Goal: Entertainment & Leisure: Browse casually

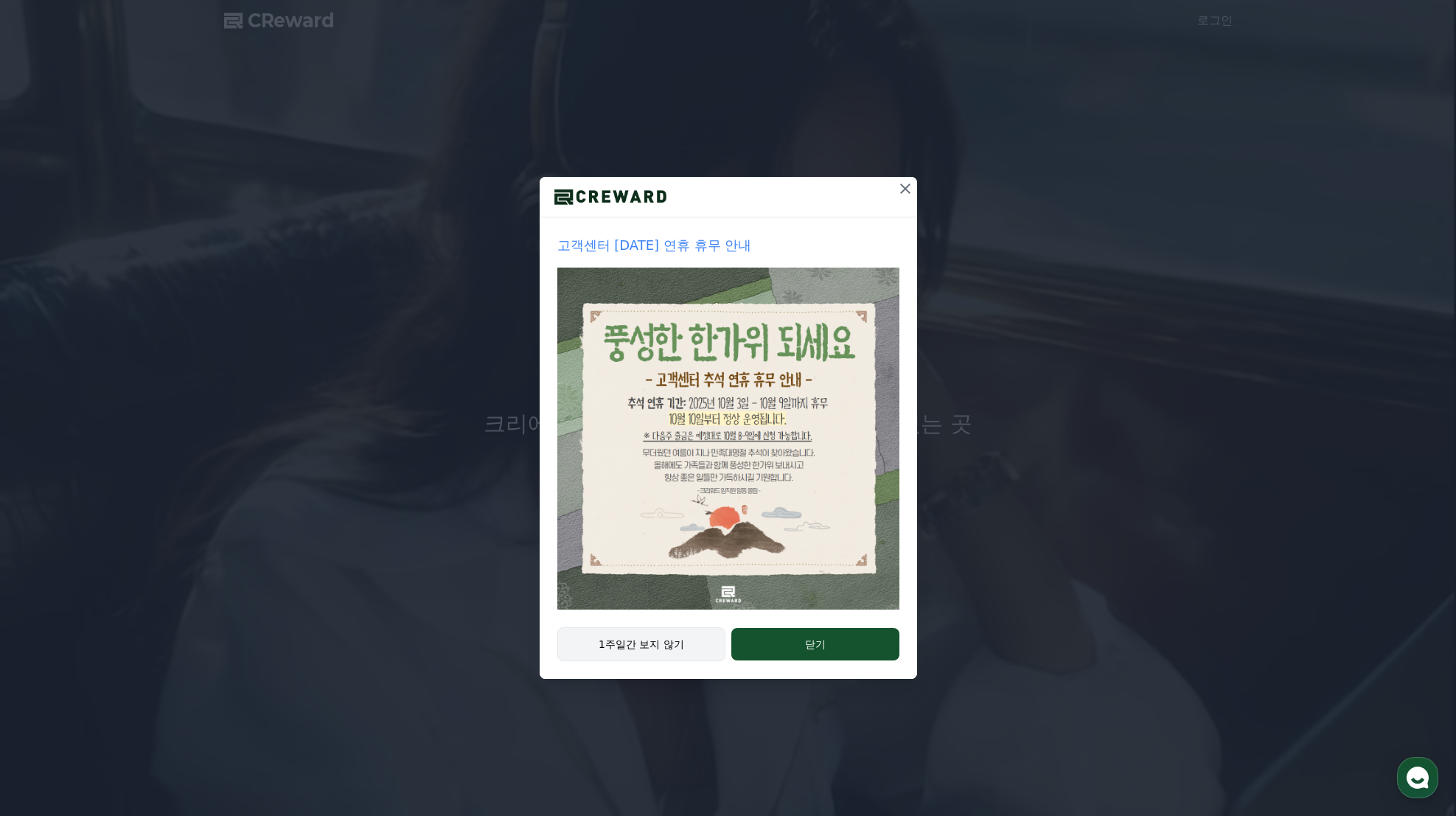
click at [624, 649] on button "1주일간 보지 않기" at bounding box center [642, 645] width 169 height 34
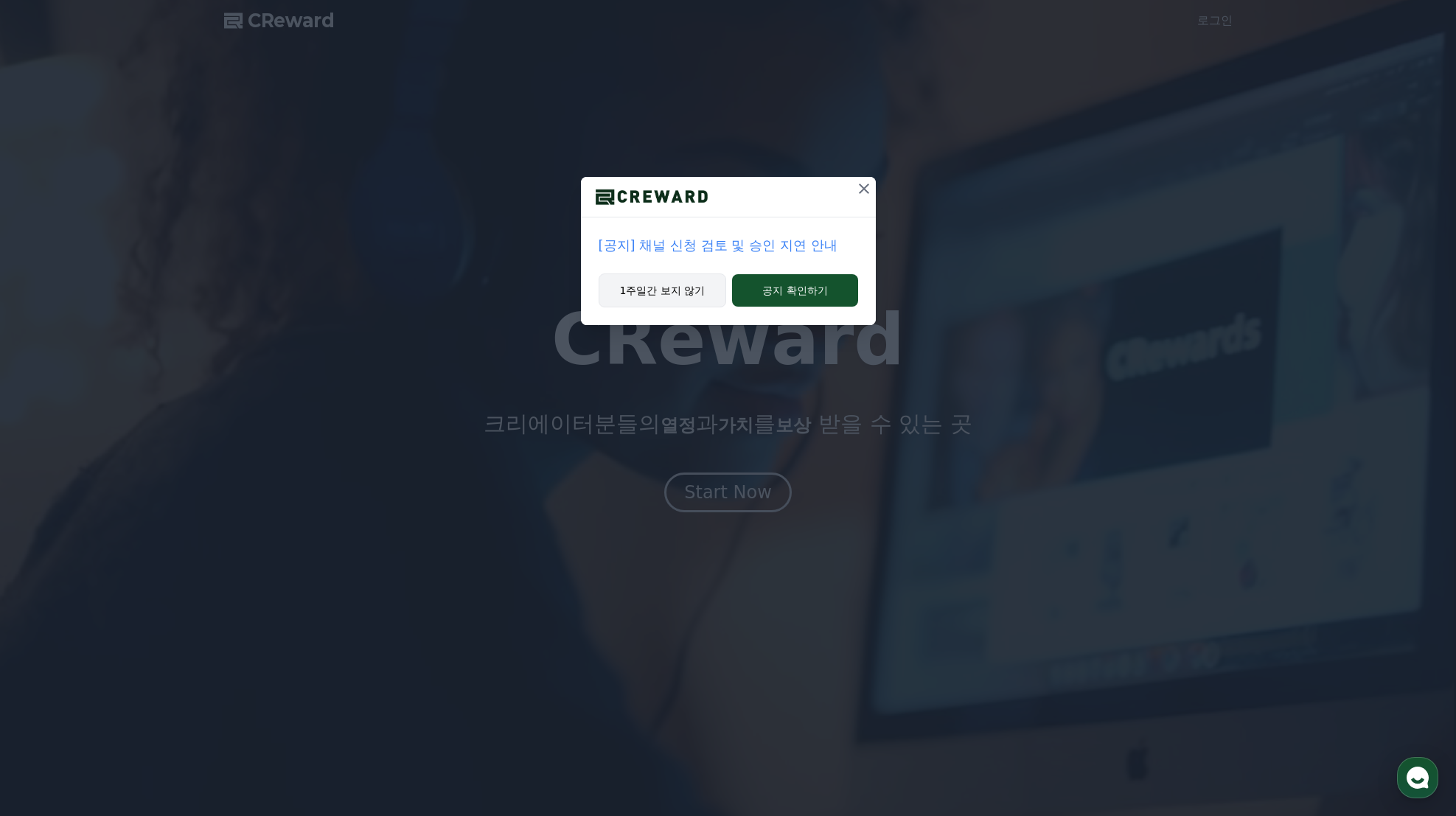
click at [681, 299] on button "1주일간 보지 않기" at bounding box center [663, 291] width 128 height 34
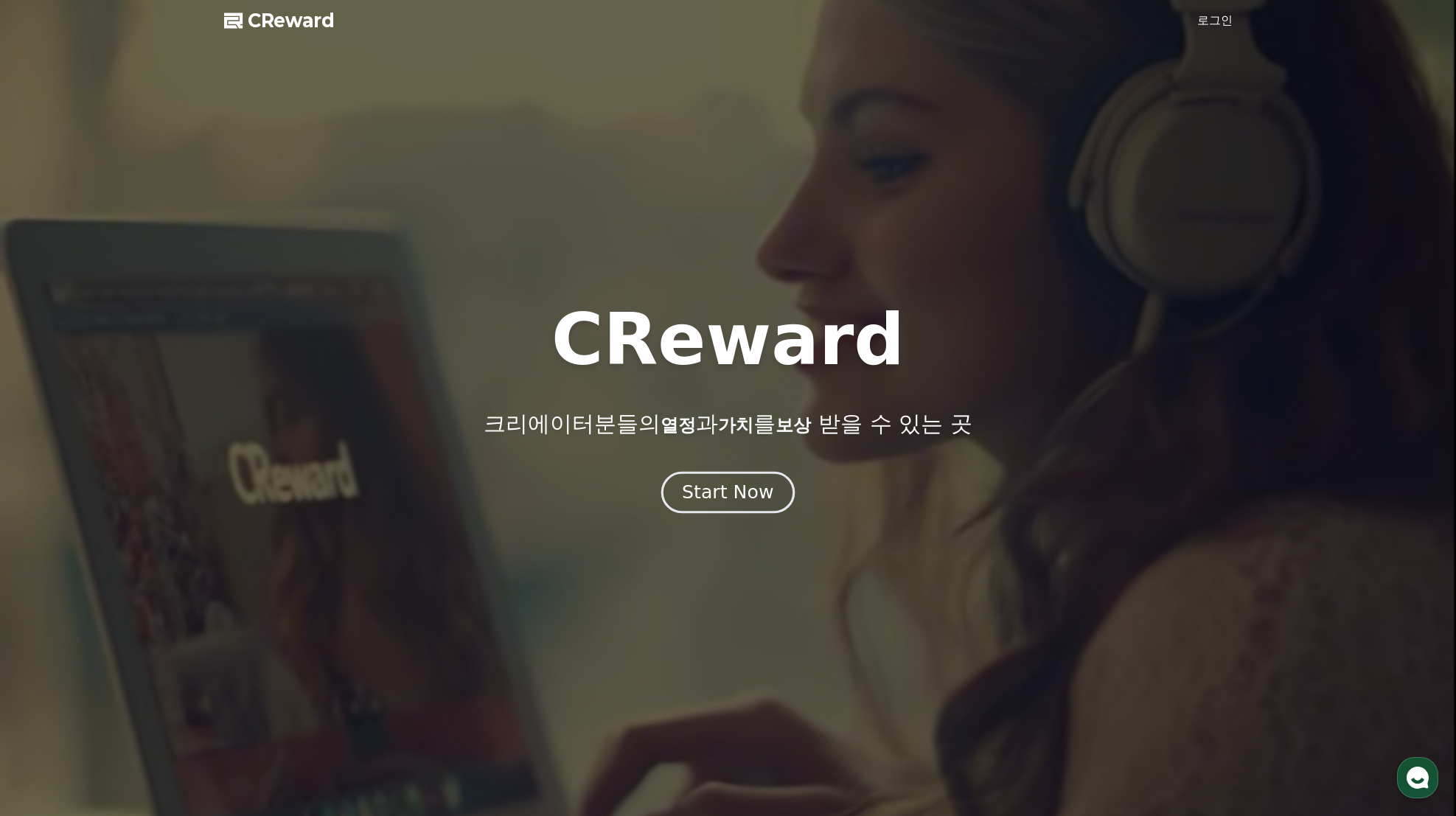
click at [746, 489] on div "Start Now" at bounding box center [728, 492] width 92 height 25
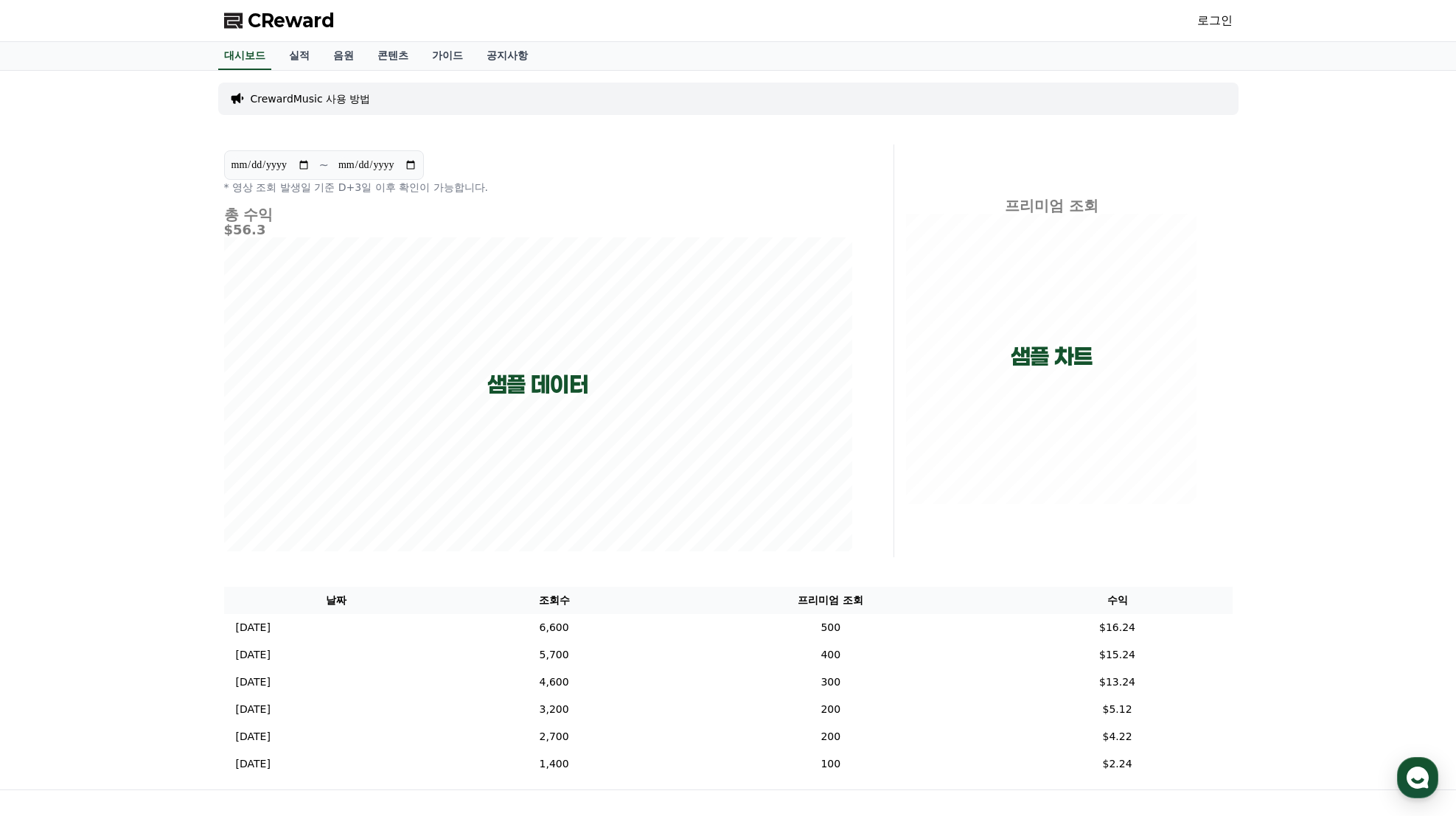
click at [1214, 19] on link "로그인" at bounding box center [1215, 20] width 36 height 18
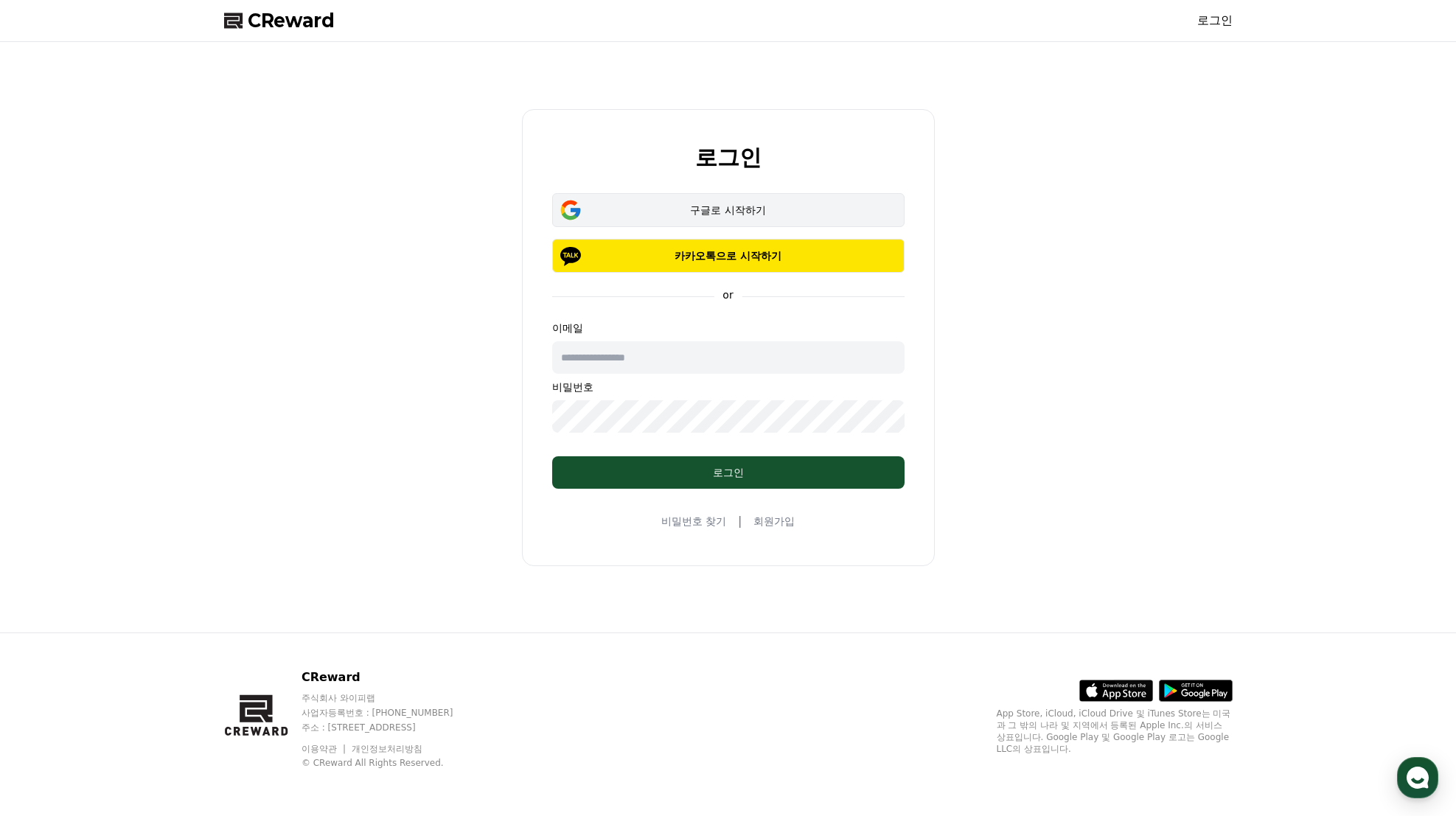
click at [740, 215] on div "구글로 시작하기" at bounding box center [728, 210] width 310 height 15
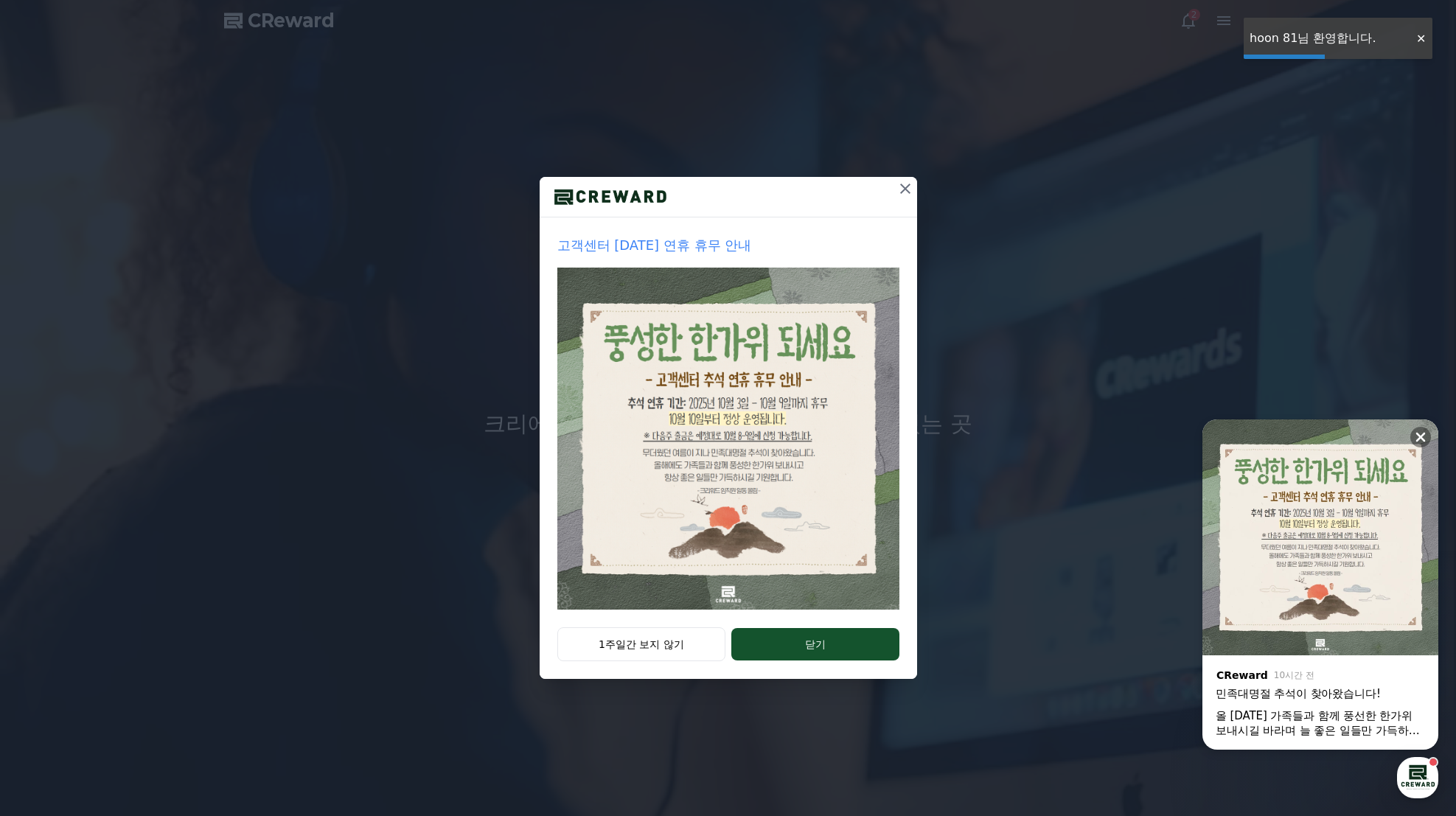
drag, startPoint x: 636, startPoint y: 635, endPoint x: 806, endPoint y: 592, distance: 175.4
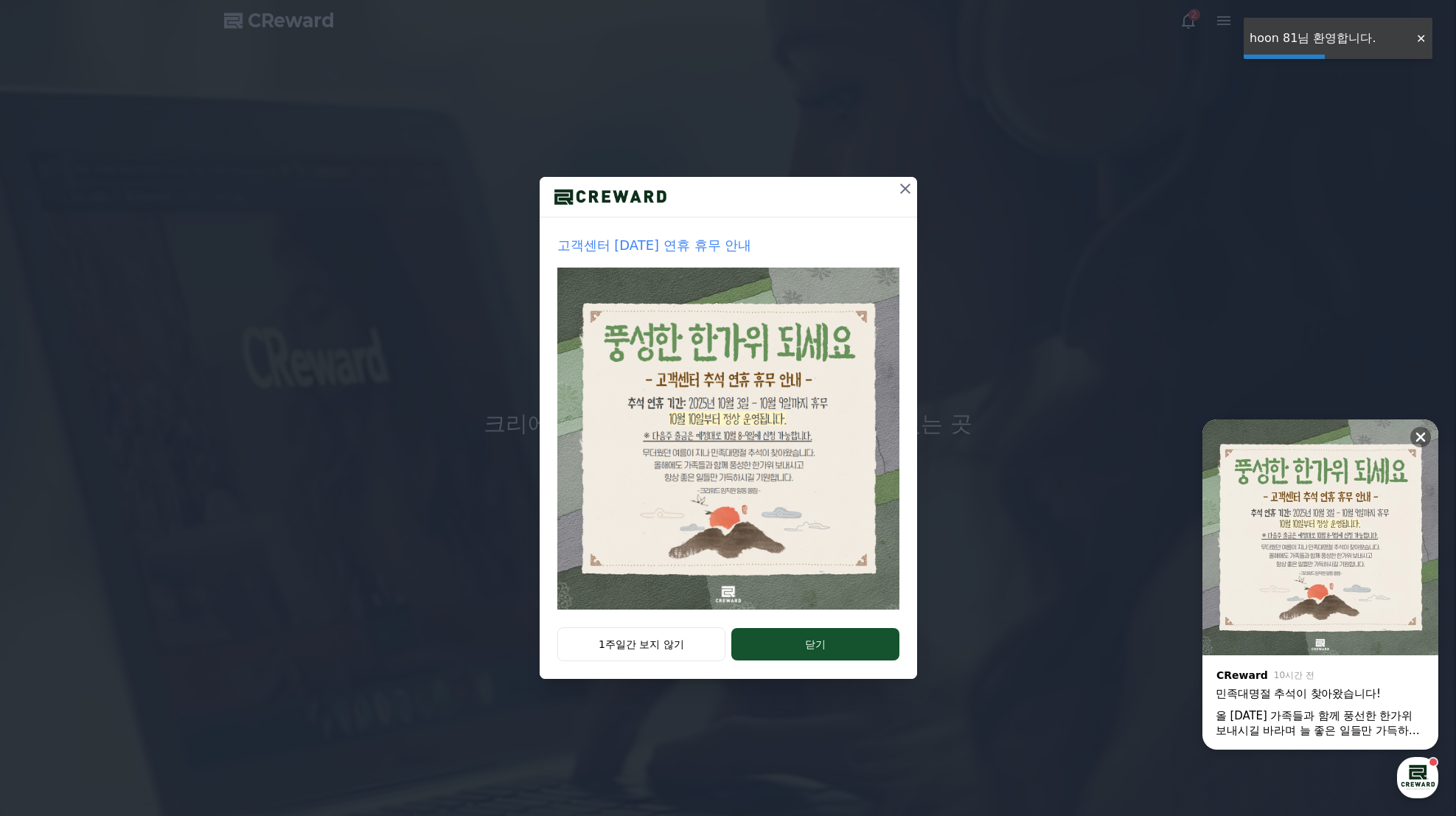
click at [636, 635] on button "1주일간 보지 않기" at bounding box center [642, 645] width 169 height 34
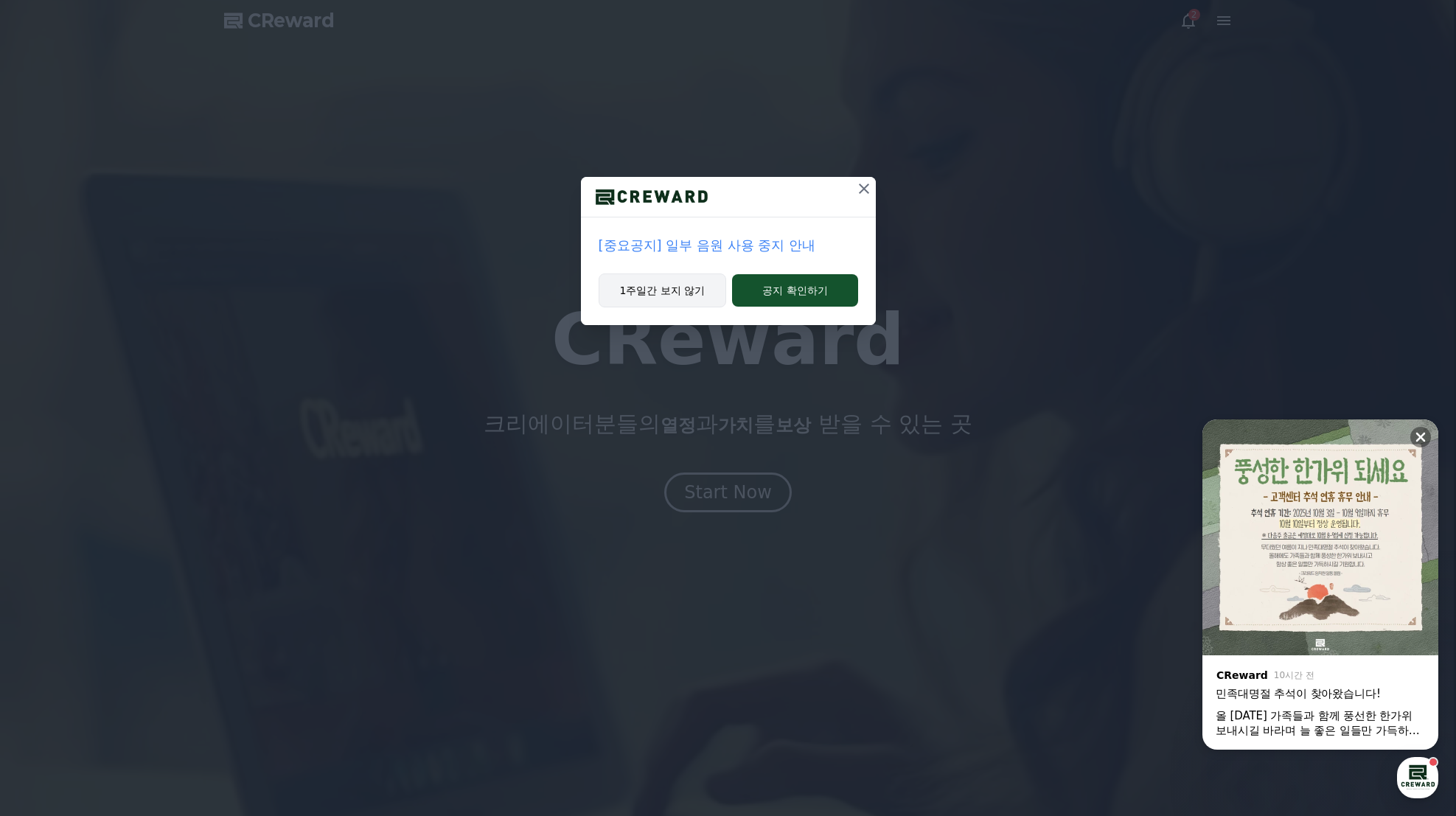
click at [663, 289] on button "1주일간 보지 않기" at bounding box center [663, 291] width 128 height 34
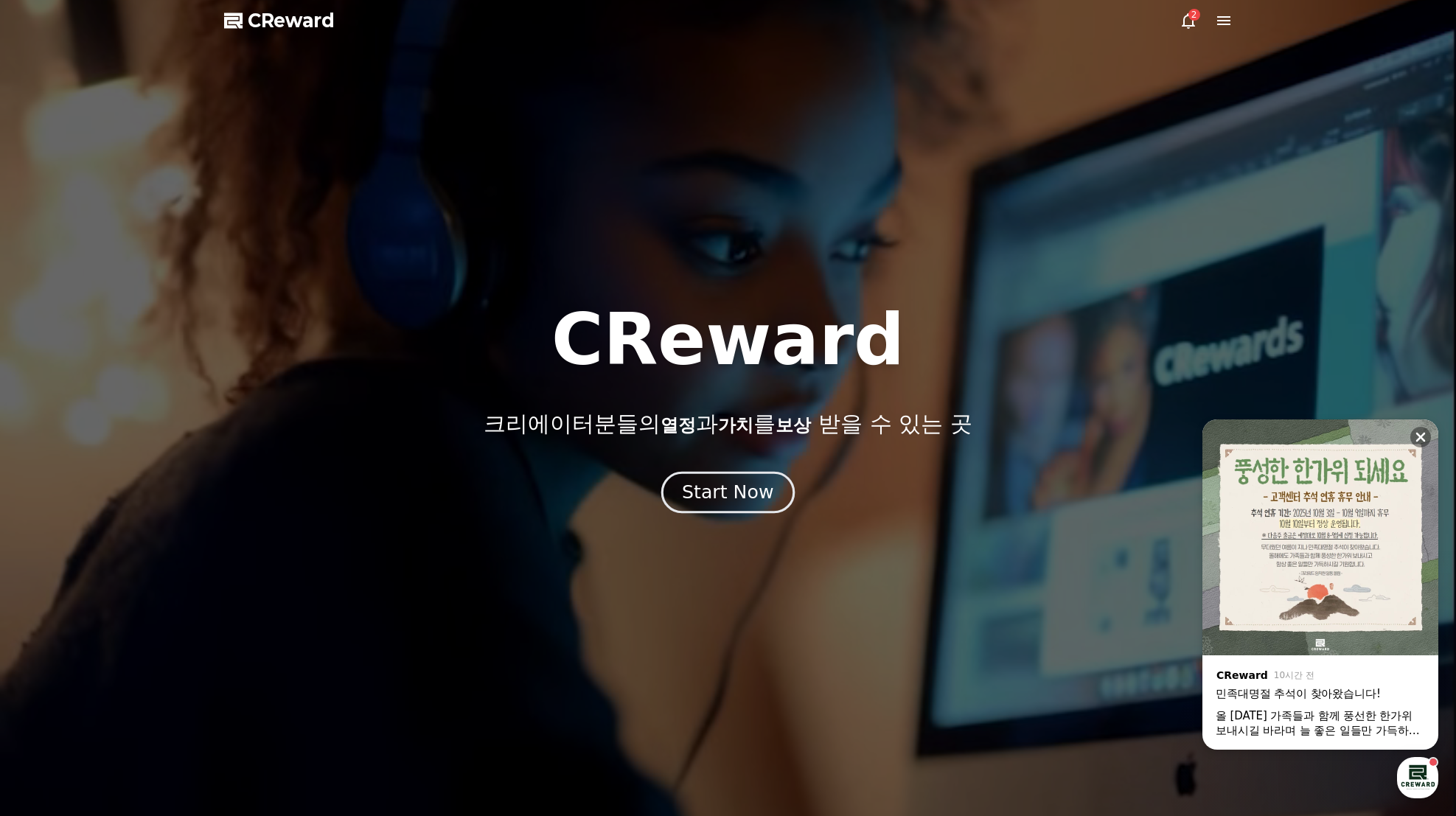
click at [710, 489] on div "Start Now" at bounding box center [728, 492] width 92 height 25
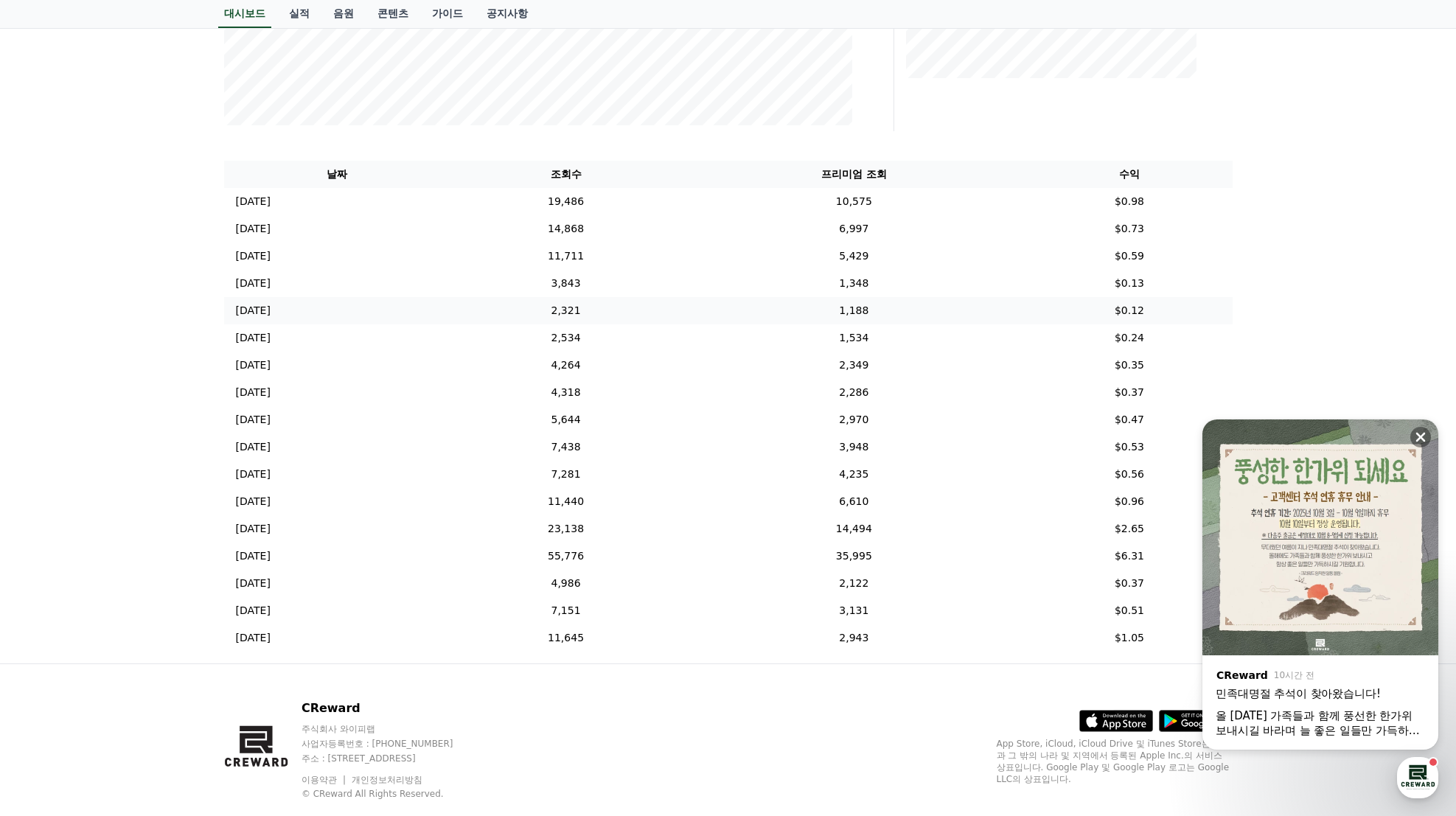
scroll to position [489, 0]
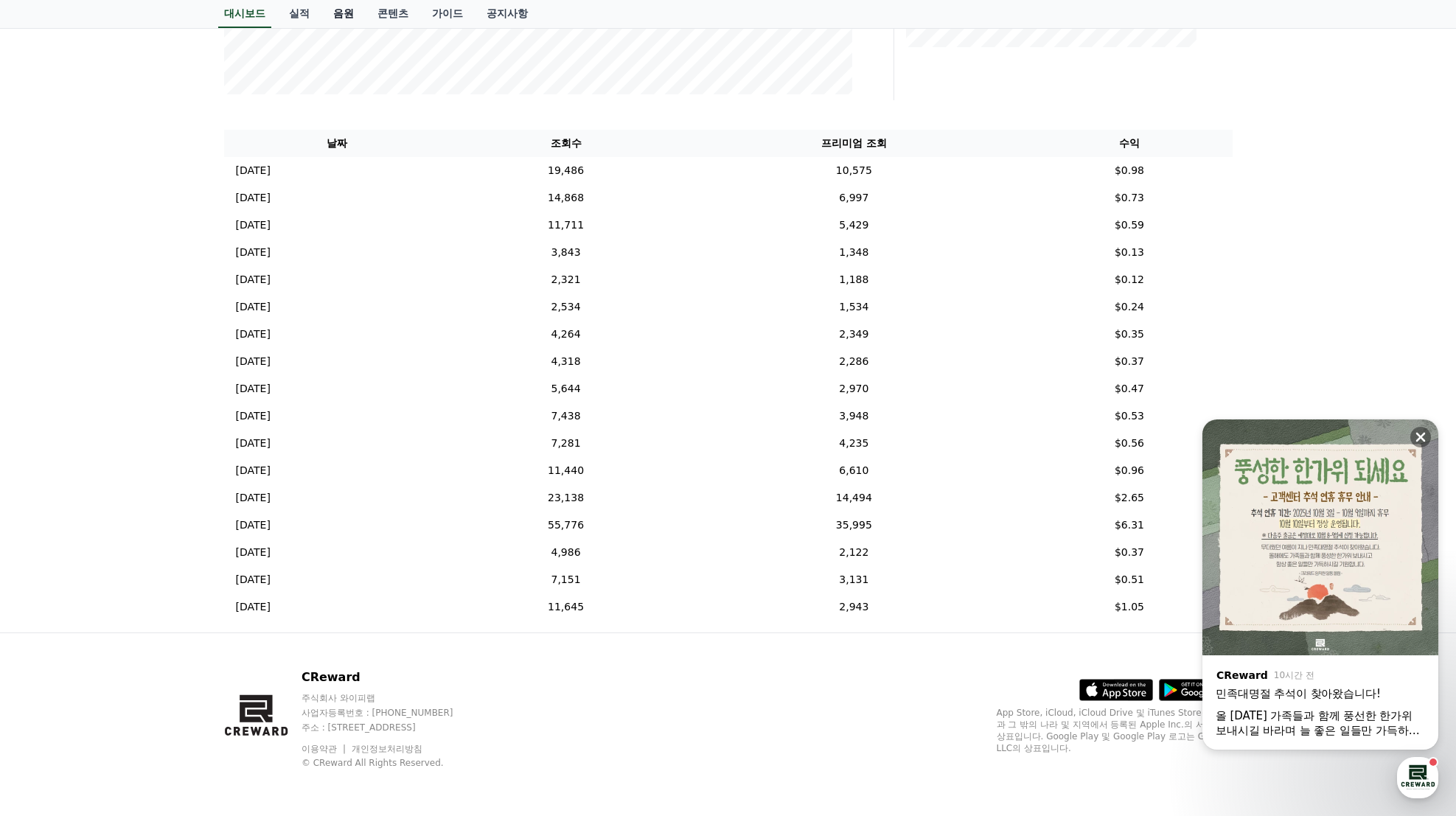
click at [352, 9] on link "음원" at bounding box center [343, 14] width 44 height 28
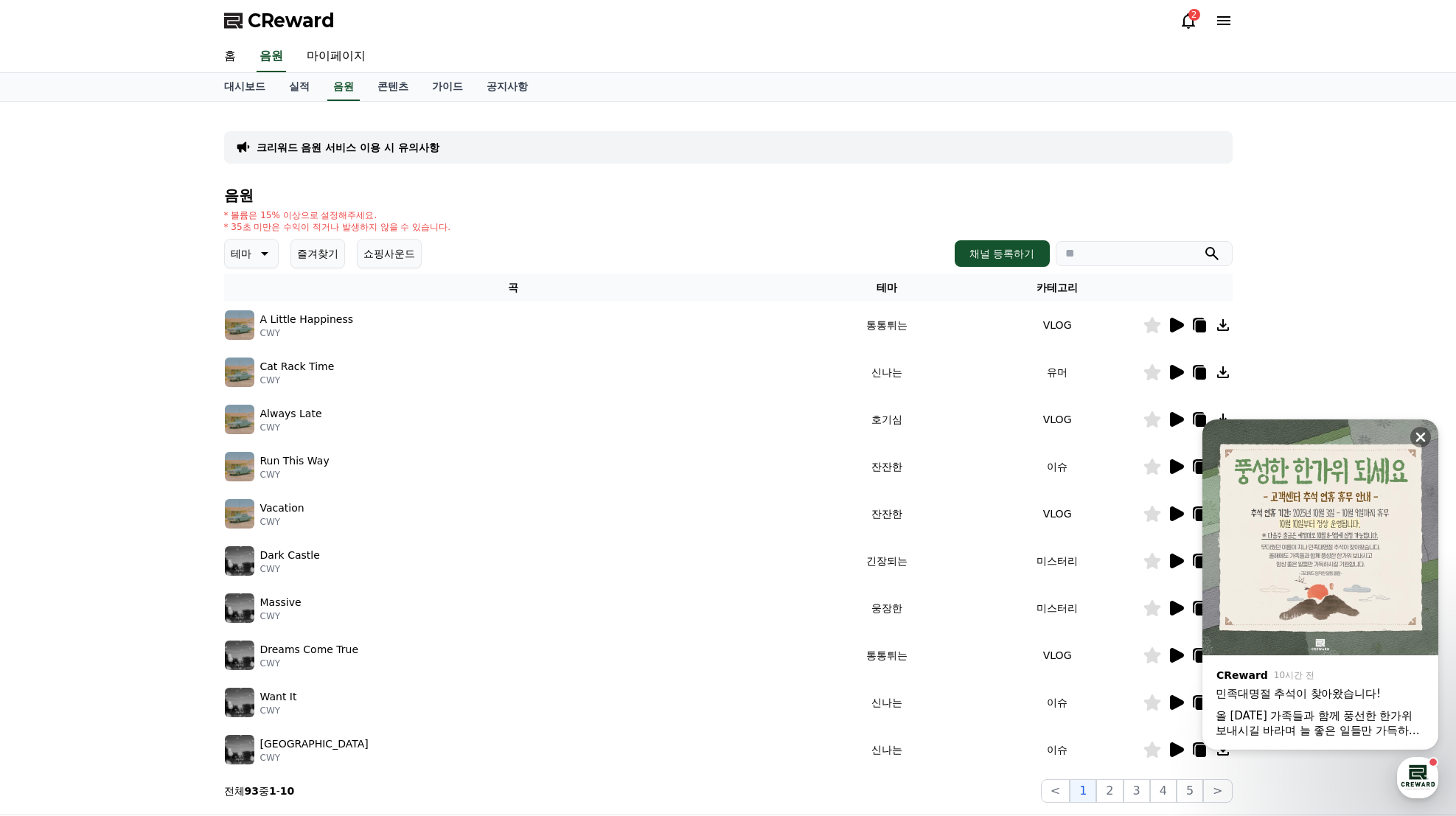
click at [248, 250] on p "테마" at bounding box center [241, 254] width 21 height 21
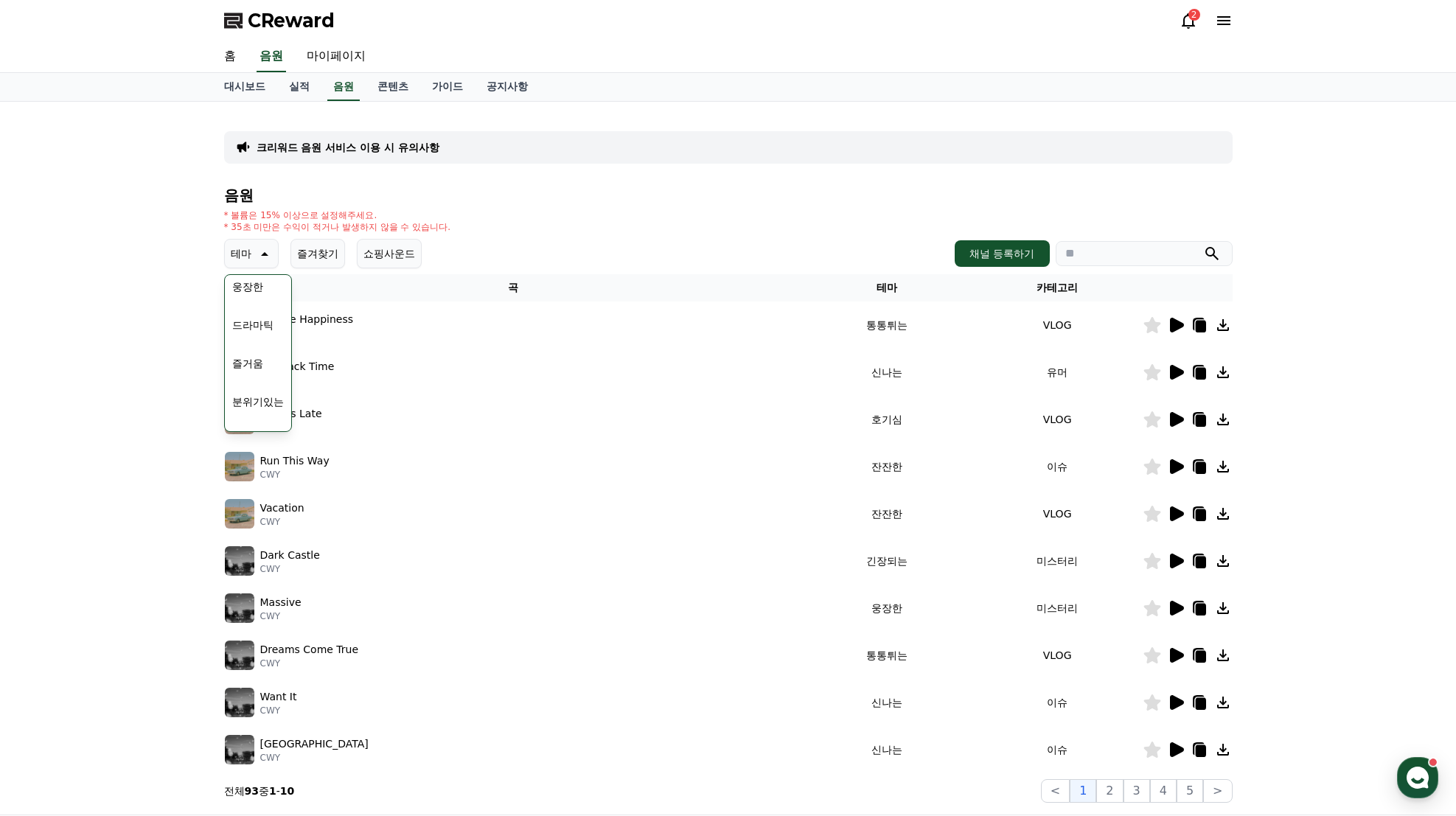
scroll to position [387, 0]
click at [252, 369] on button "EDM" at bounding box center [244, 366] width 36 height 33
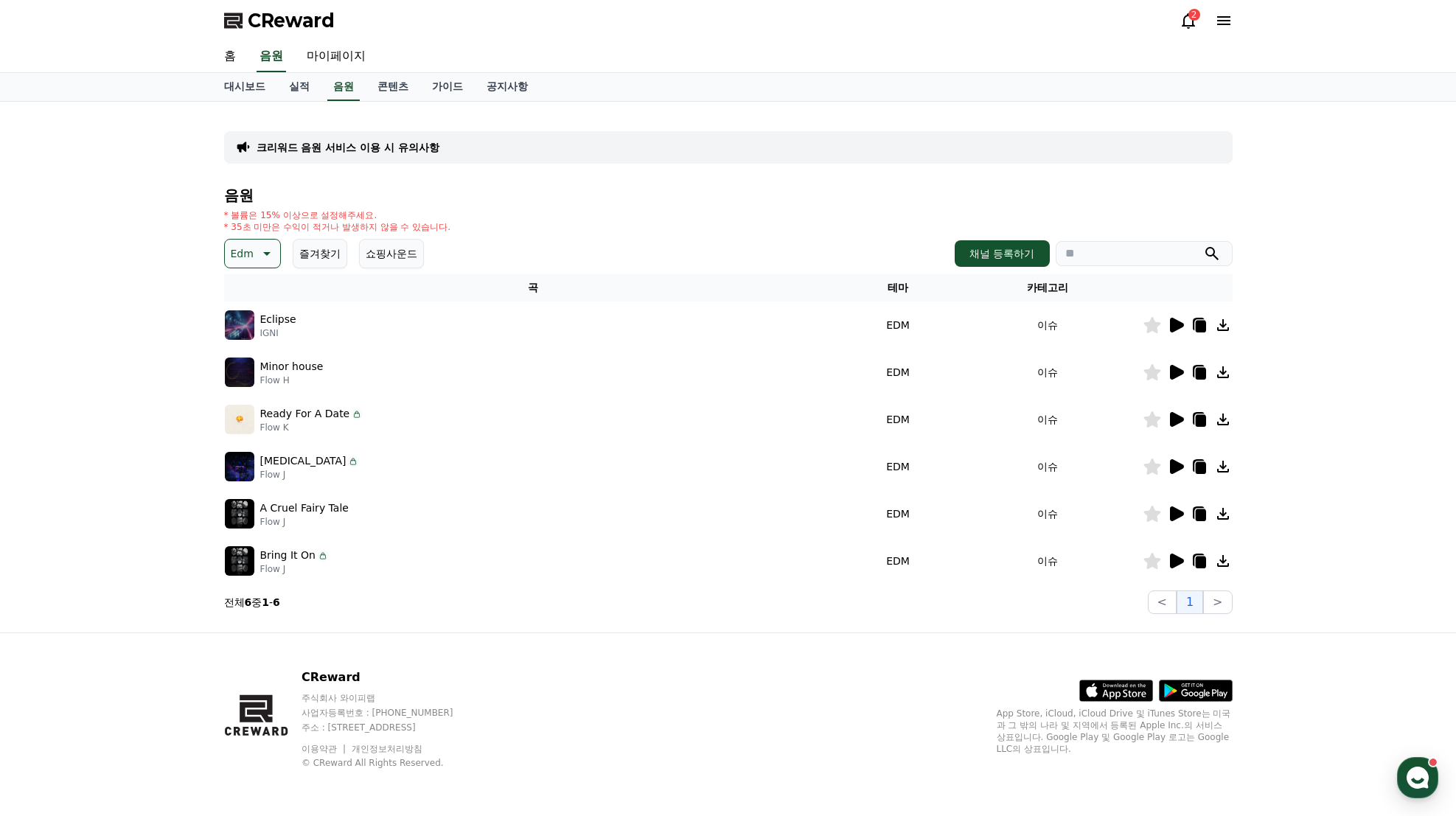
click at [1174, 319] on icon at bounding box center [1176, 325] width 18 height 18
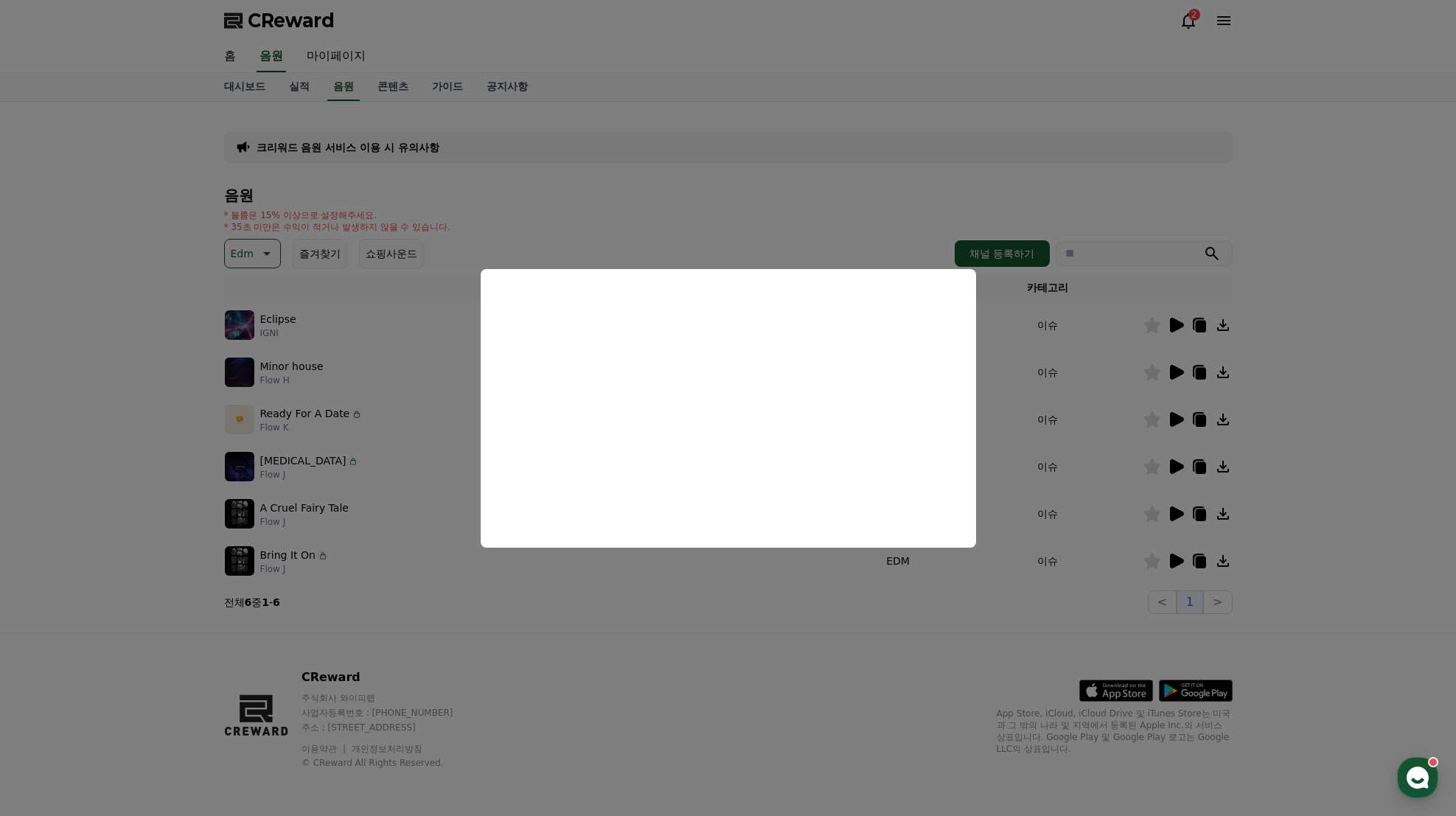
click at [131, 427] on button "close modal" at bounding box center [728, 408] width 1456 height 816
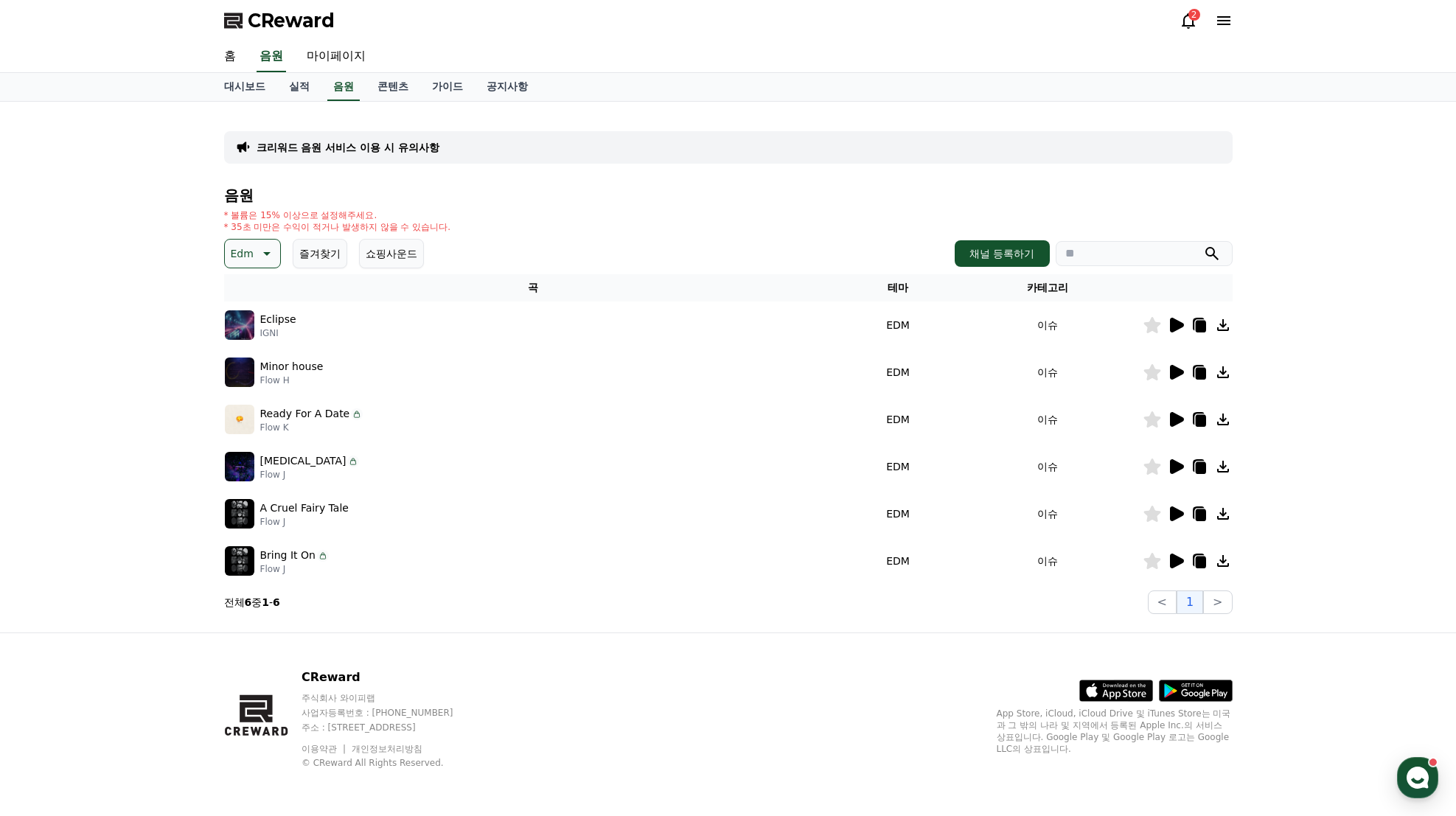
click at [1171, 368] on icon at bounding box center [1177, 372] width 14 height 15
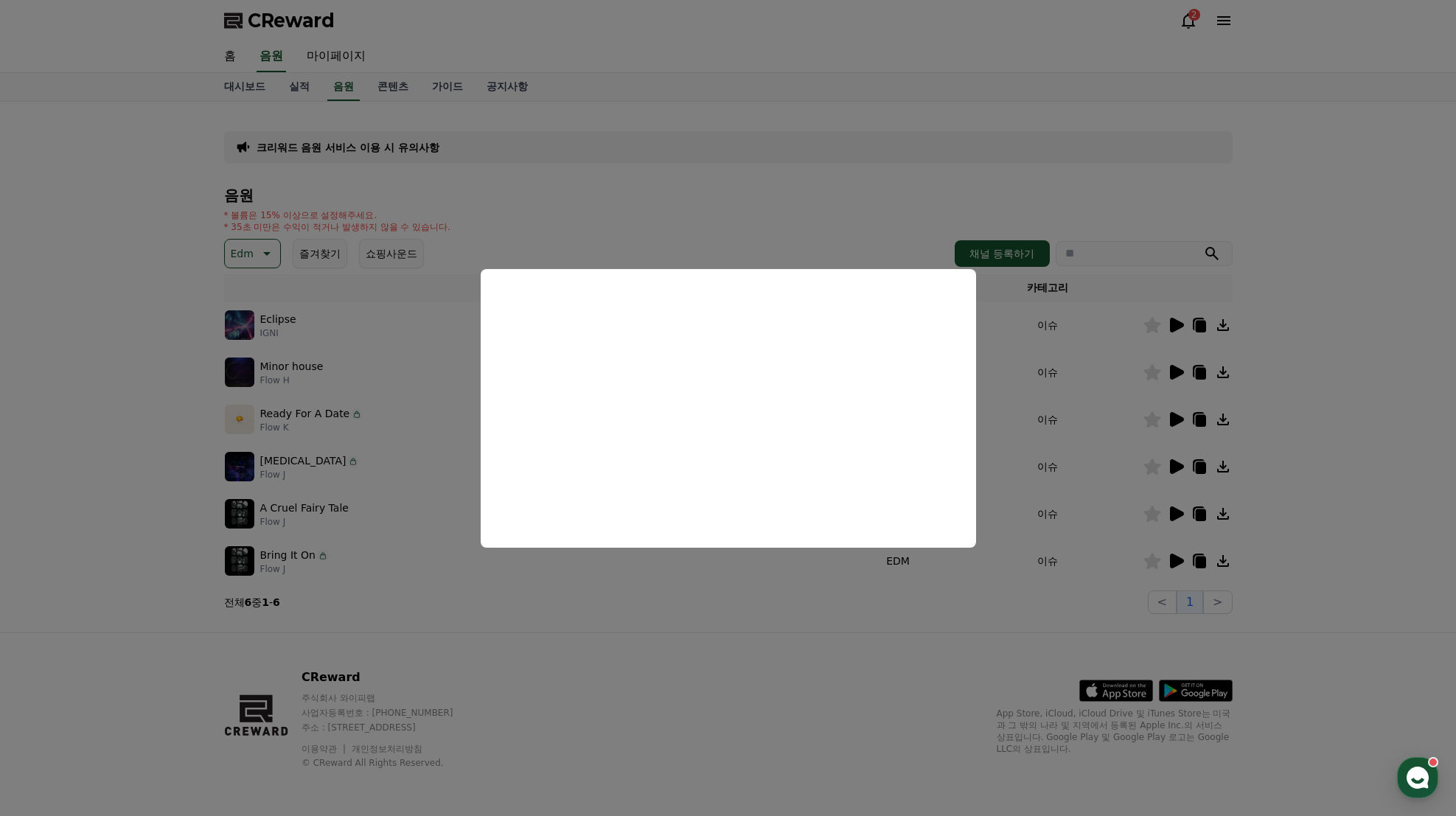
click at [249, 464] on button "close modal" at bounding box center [728, 408] width 1456 height 816
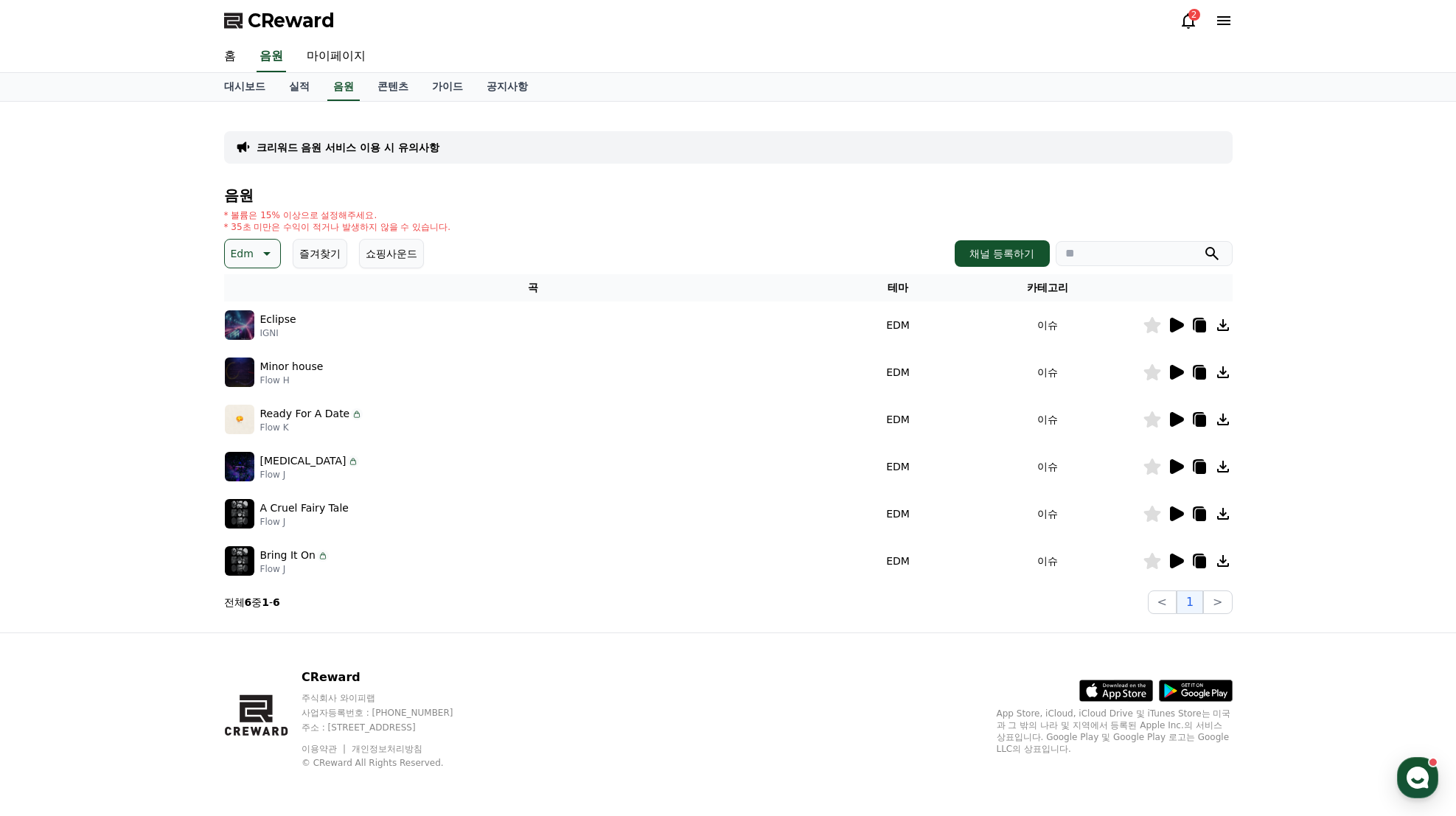
click at [241, 510] on img at bounding box center [240, 514] width 30 height 30
click at [1178, 513] on icon at bounding box center [1177, 513] width 14 height 15
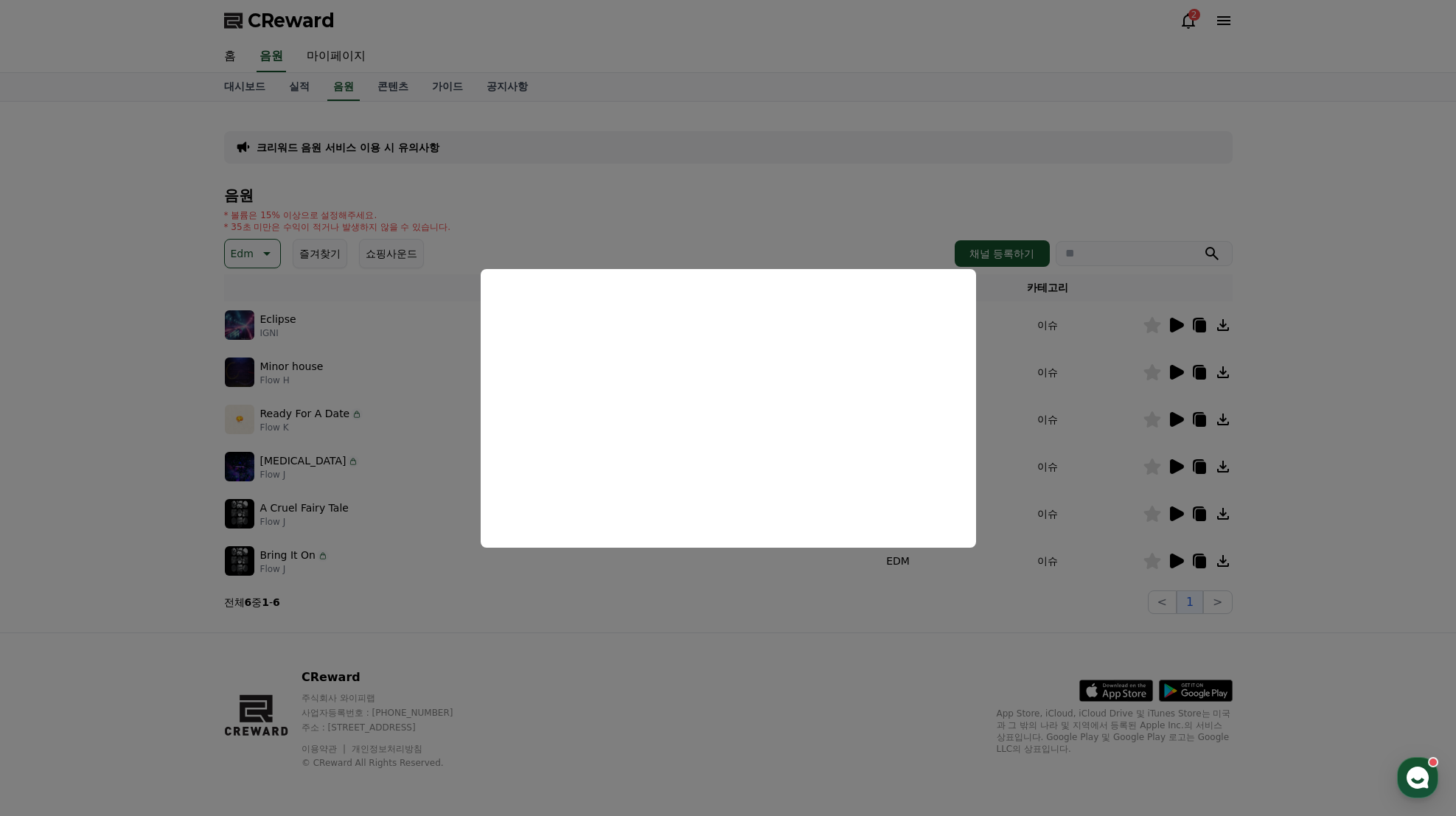
click at [1310, 266] on button "close modal" at bounding box center [728, 408] width 1456 height 816
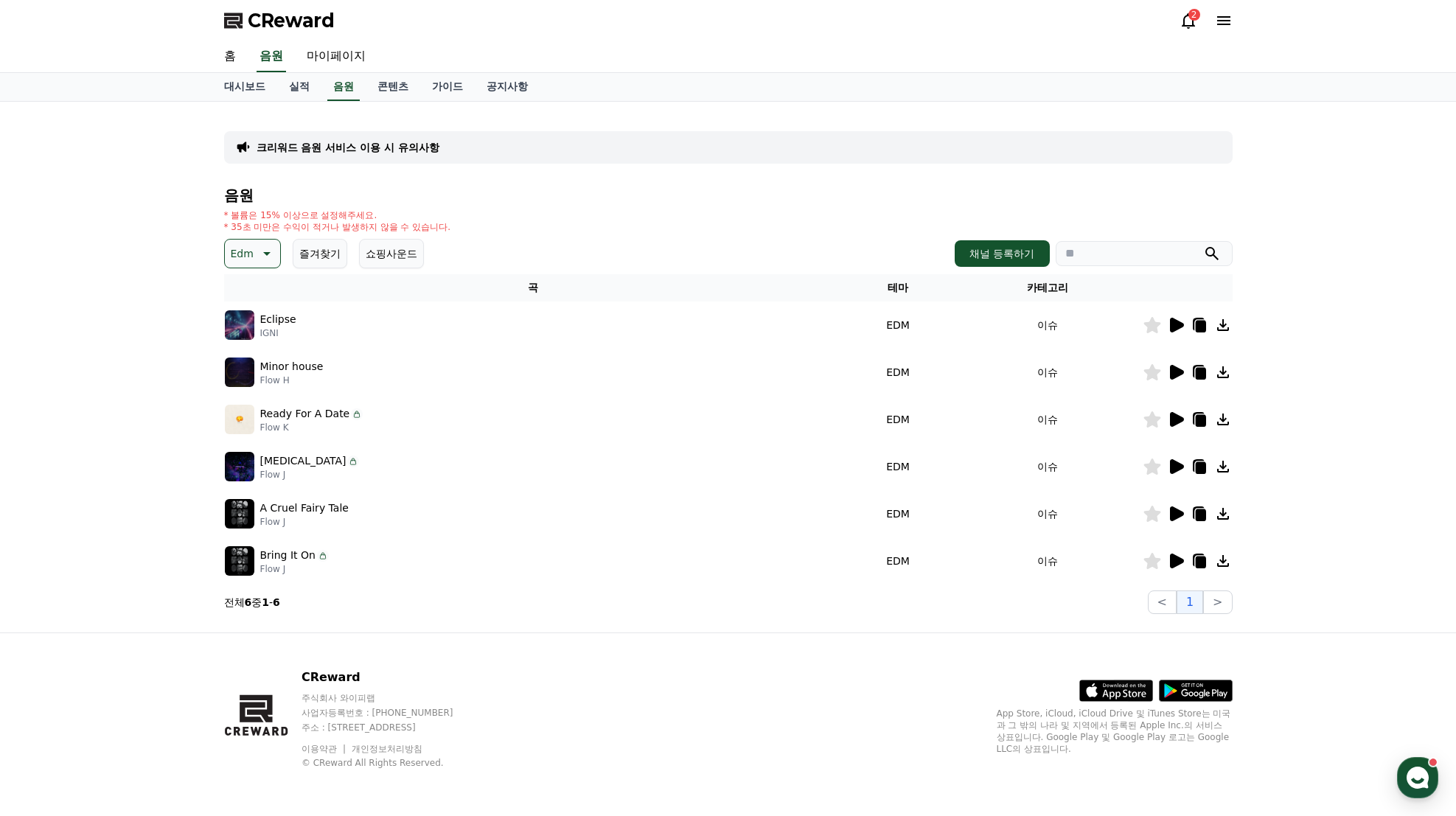
click at [257, 251] on icon at bounding box center [265, 254] width 18 height 18
click at [247, 373] on button "신나는" at bounding box center [247, 376] width 43 height 33
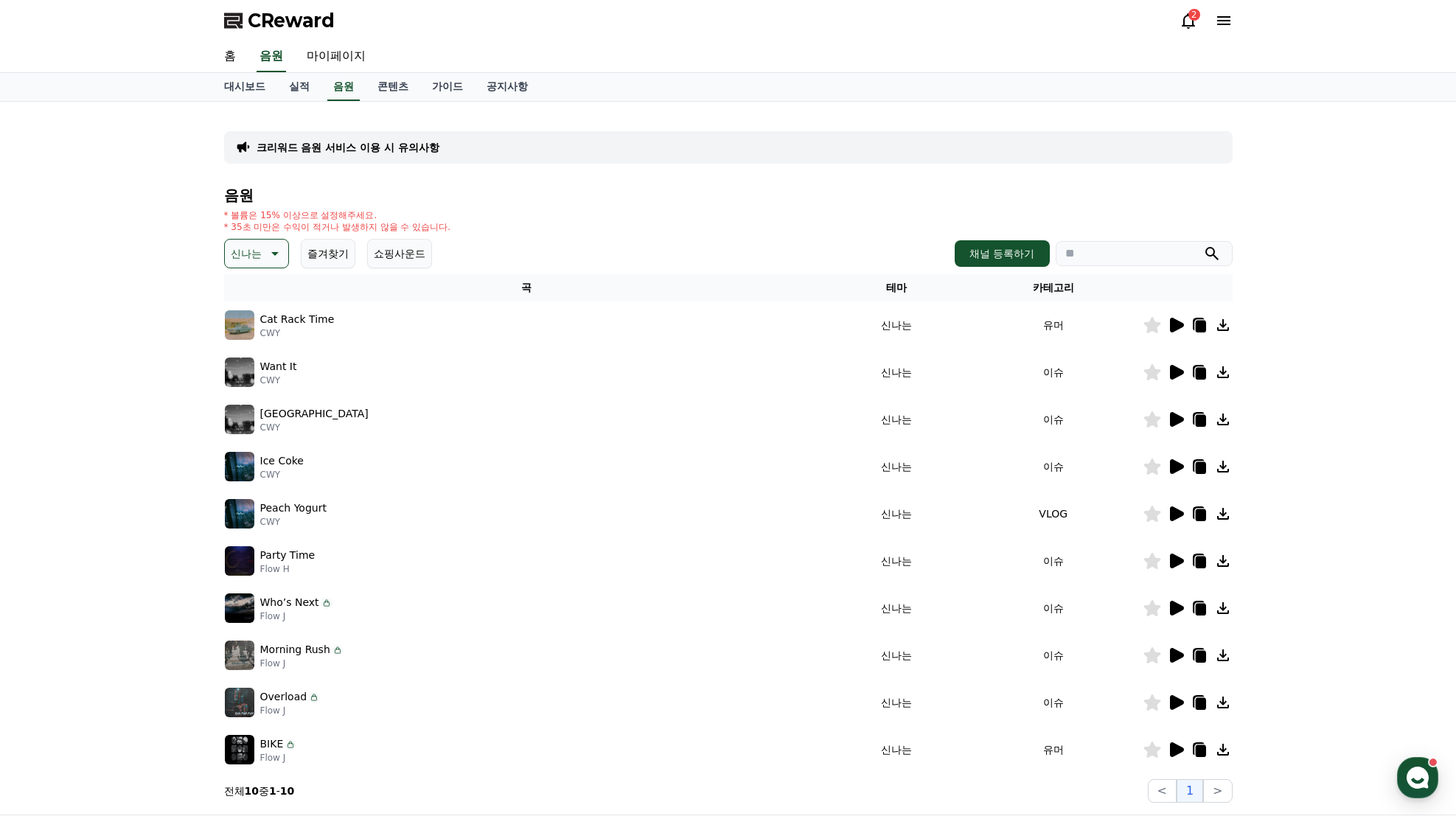
click at [1176, 317] on icon at bounding box center [1176, 325] width 18 height 18
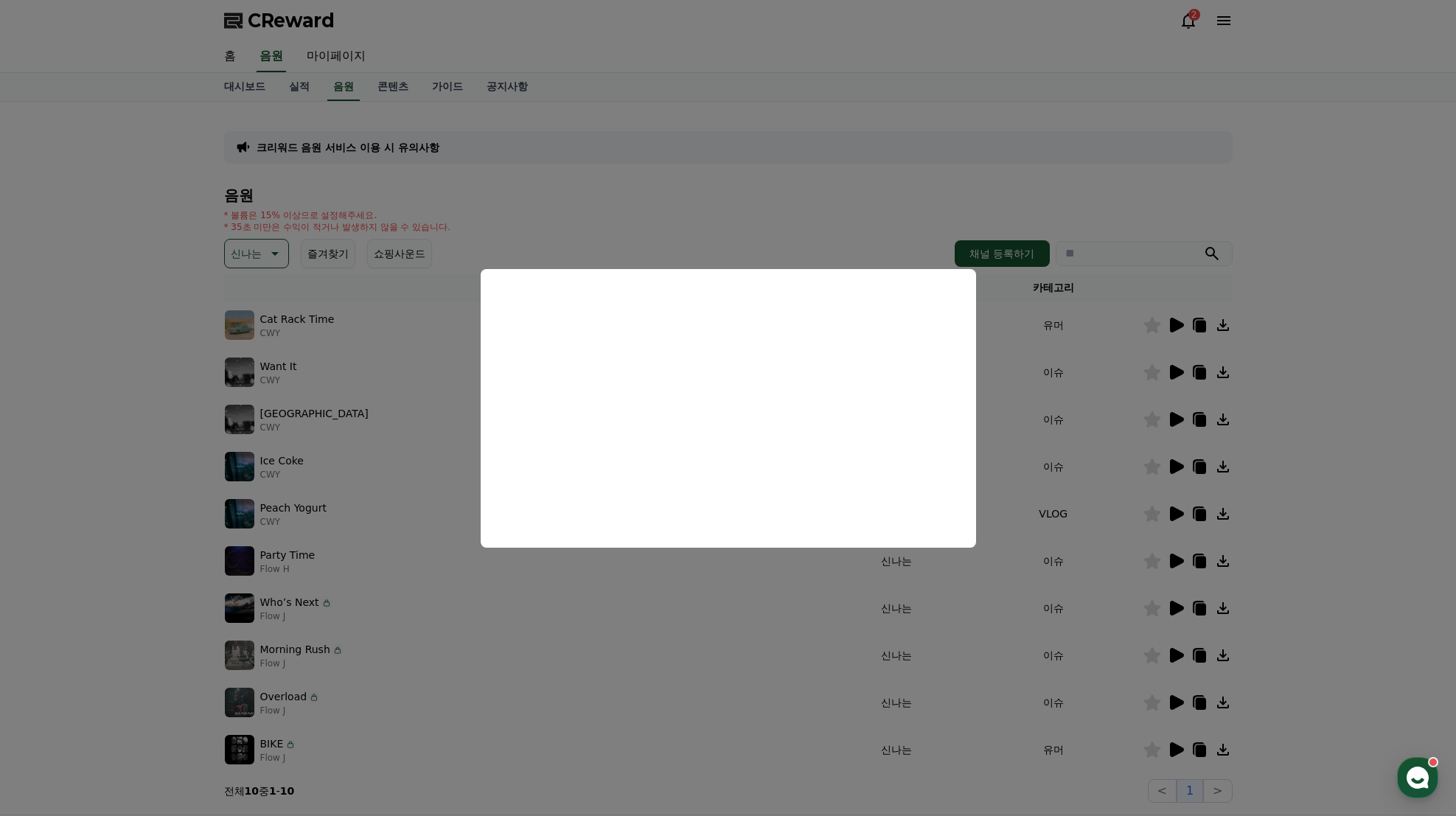
click at [1181, 373] on button "close modal" at bounding box center [728, 408] width 1456 height 816
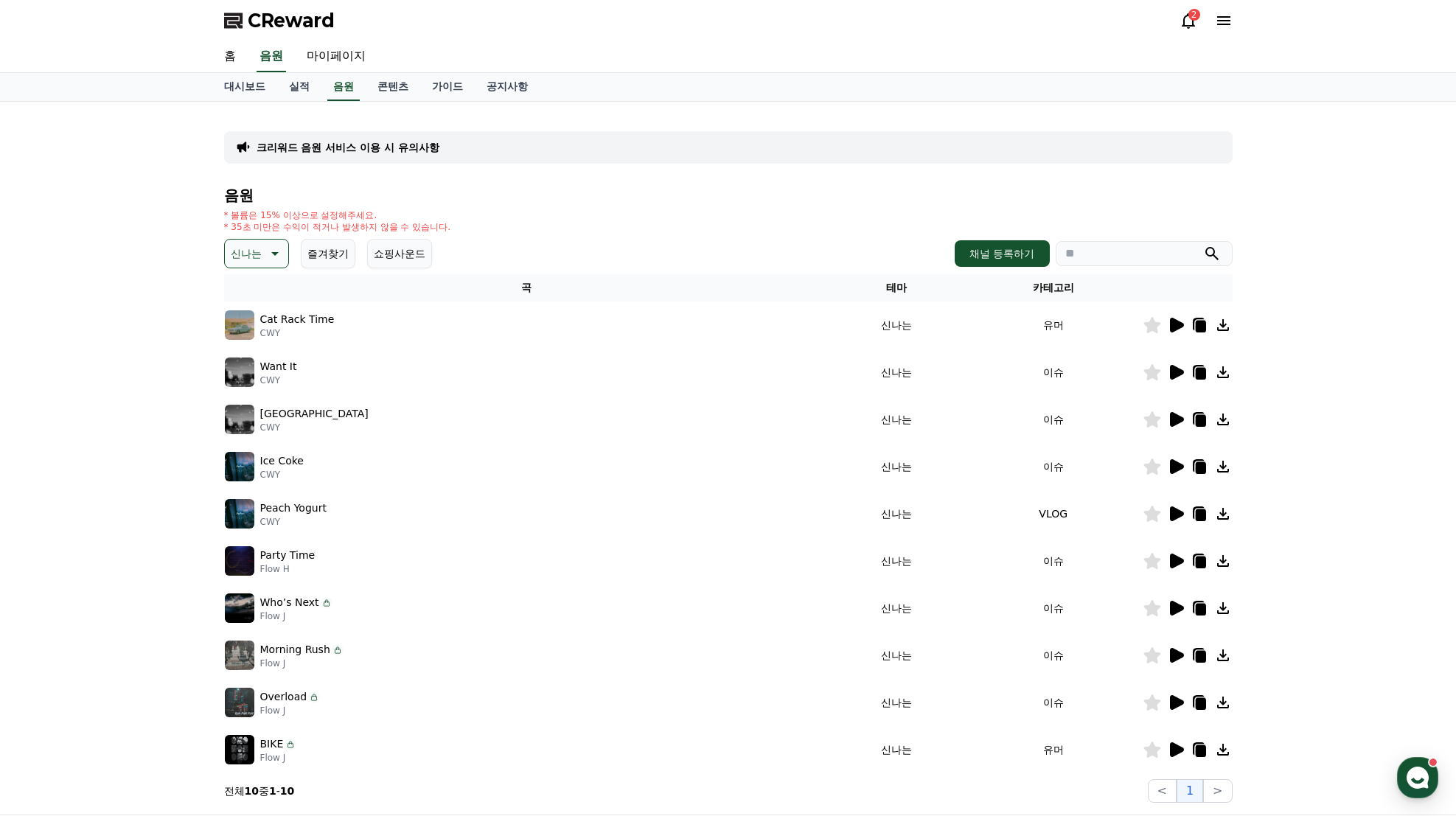
click at [1181, 373] on icon at bounding box center [1177, 372] width 14 height 15
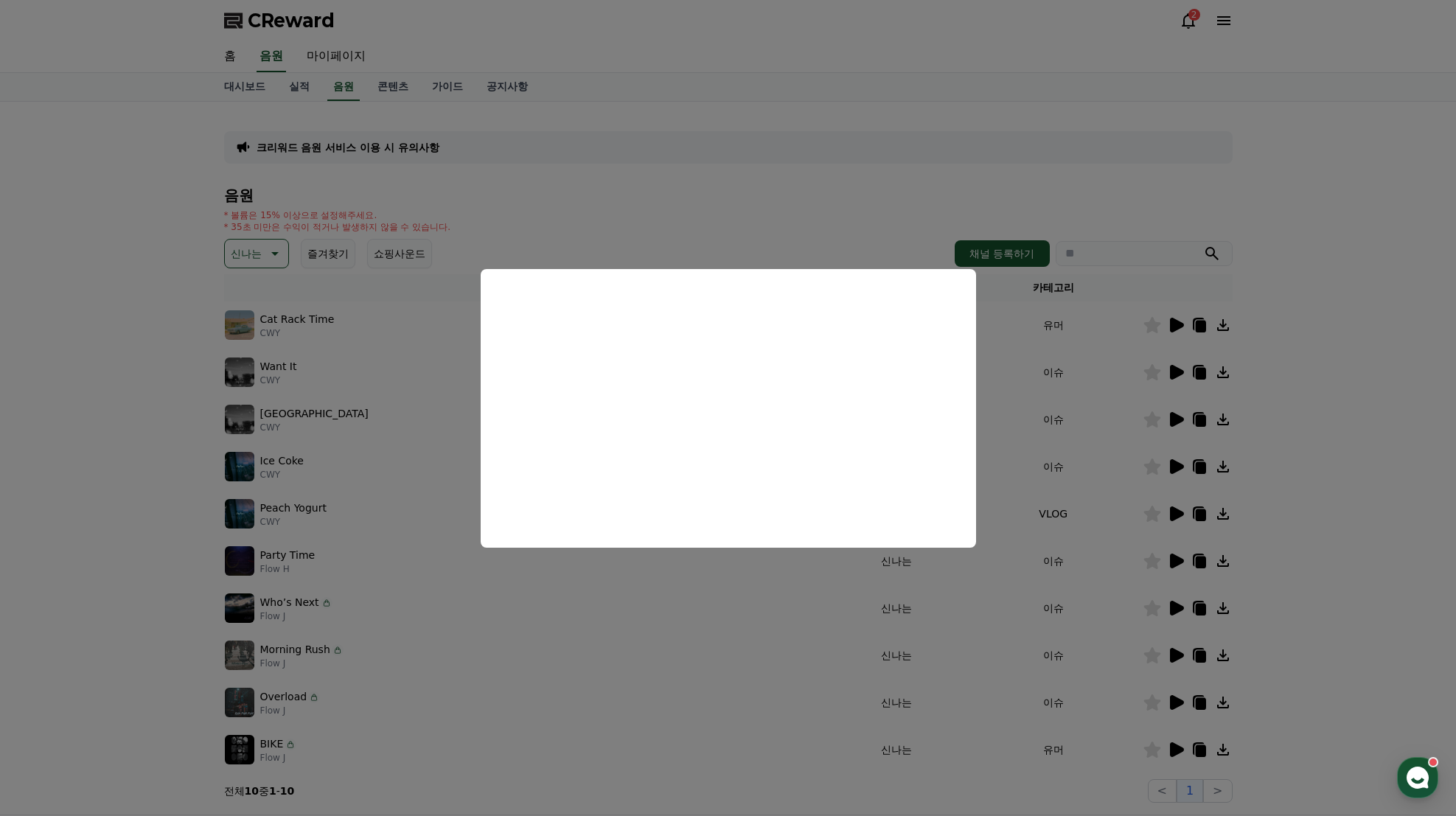
click at [1178, 414] on button "close modal" at bounding box center [728, 408] width 1456 height 816
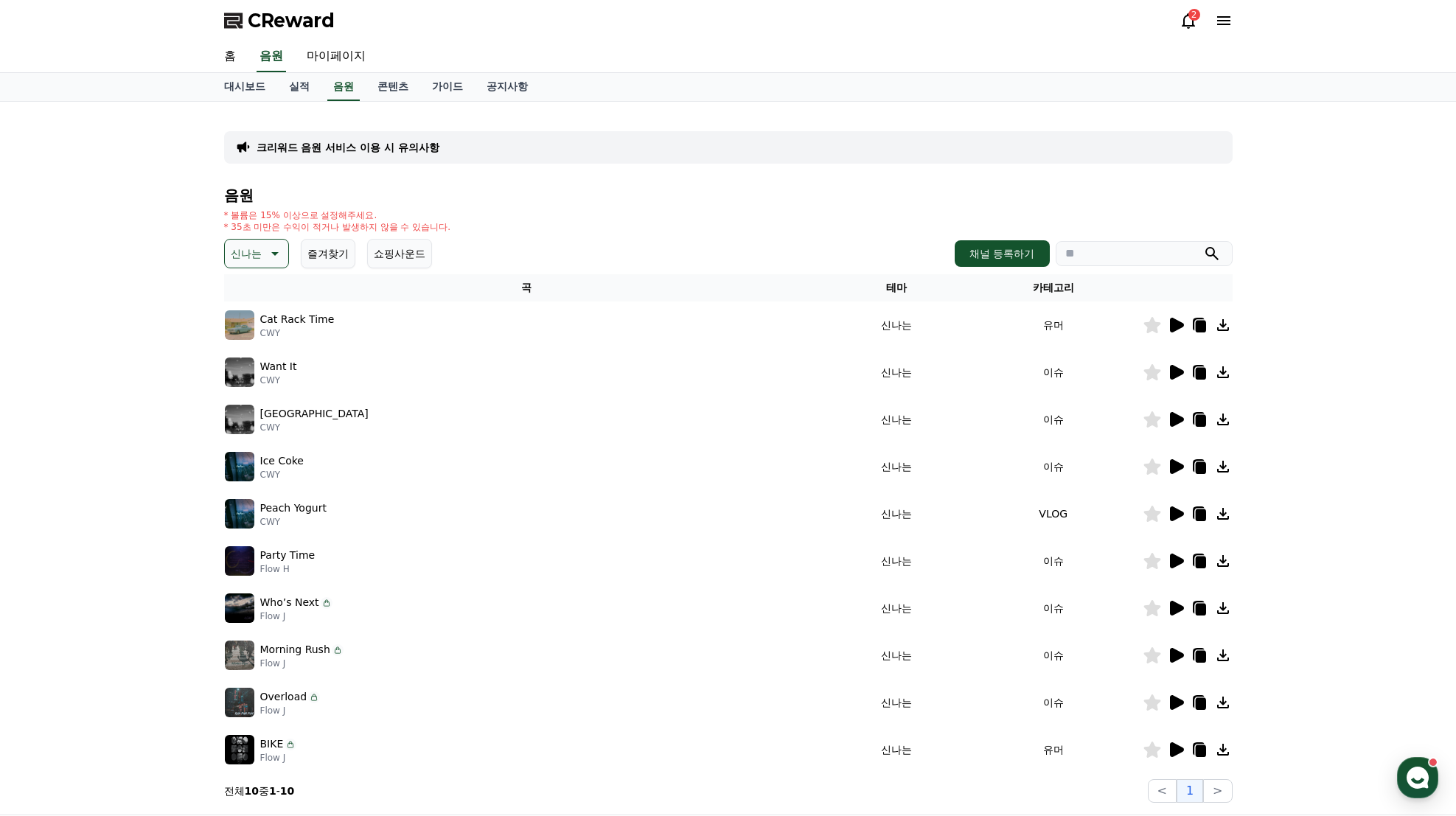
click at [686, 401] on td "Jungle Road CWY" at bounding box center [527, 419] width 605 height 47
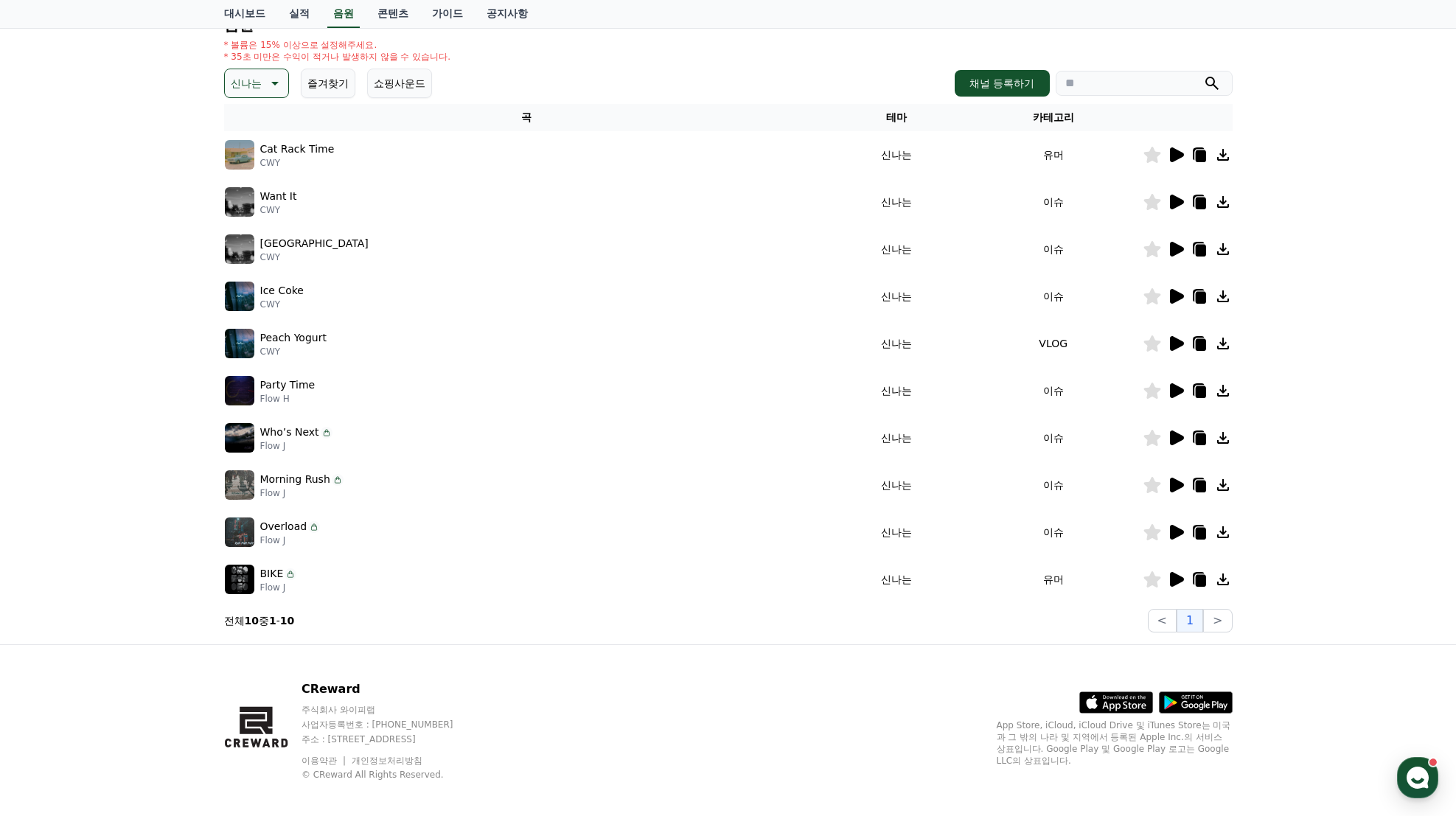
scroll to position [182, 0]
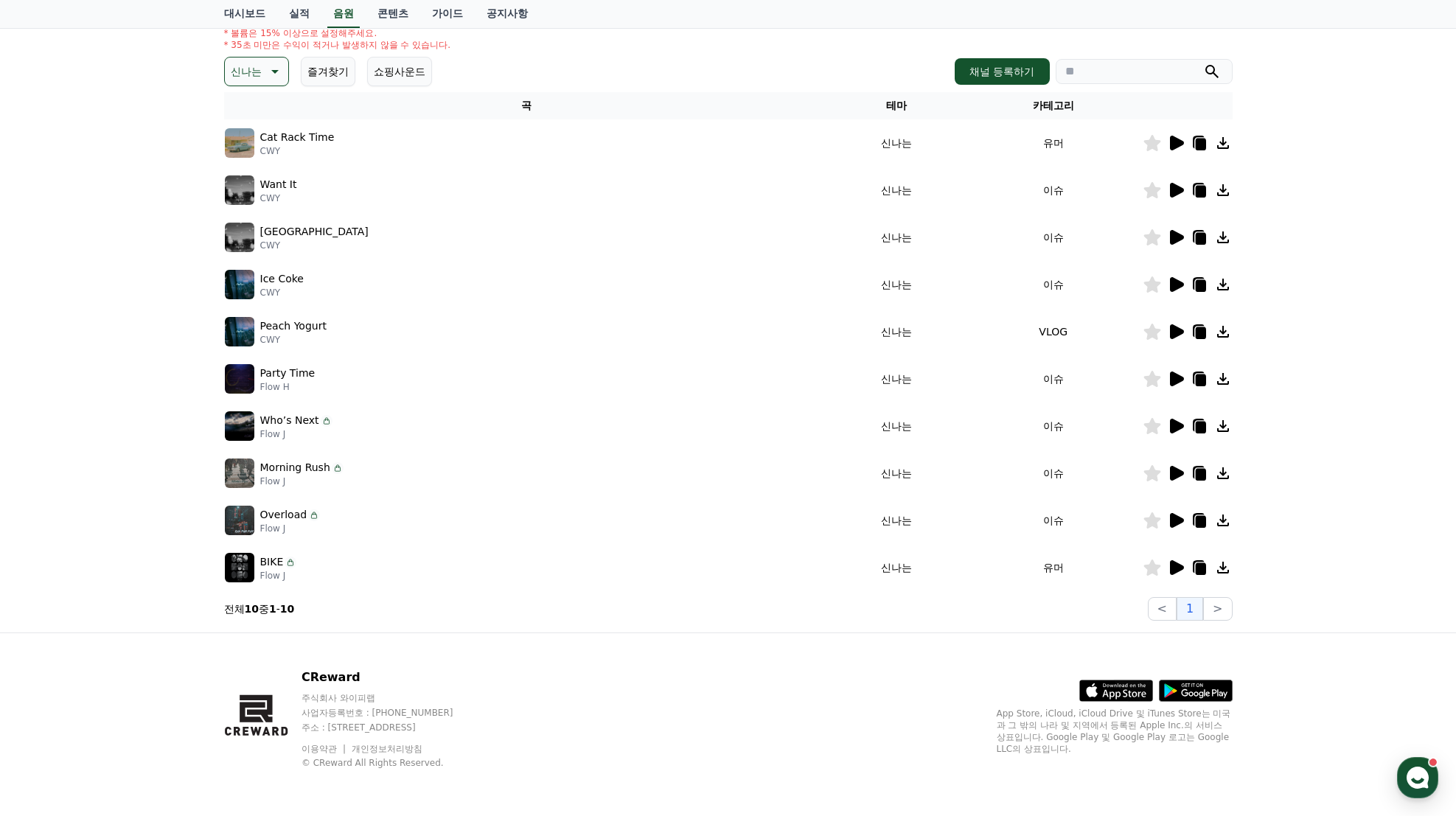
click at [240, 63] on p "신나는" at bounding box center [247, 72] width 31 height 21
click at [263, 201] on button "즐거움" at bounding box center [247, 199] width 43 height 33
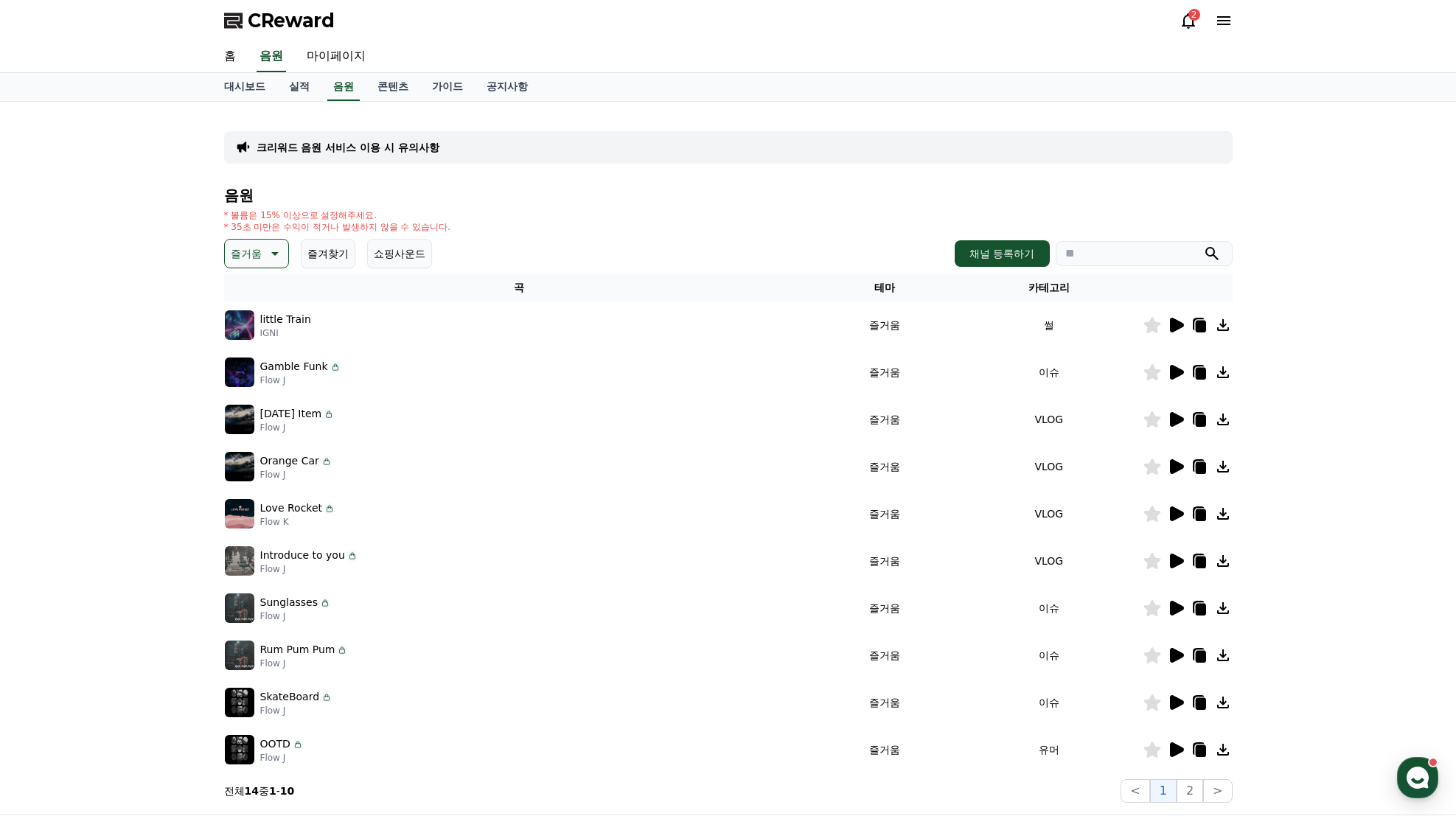
click at [418, 250] on button "쇼핑사운드" at bounding box center [399, 254] width 65 height 30
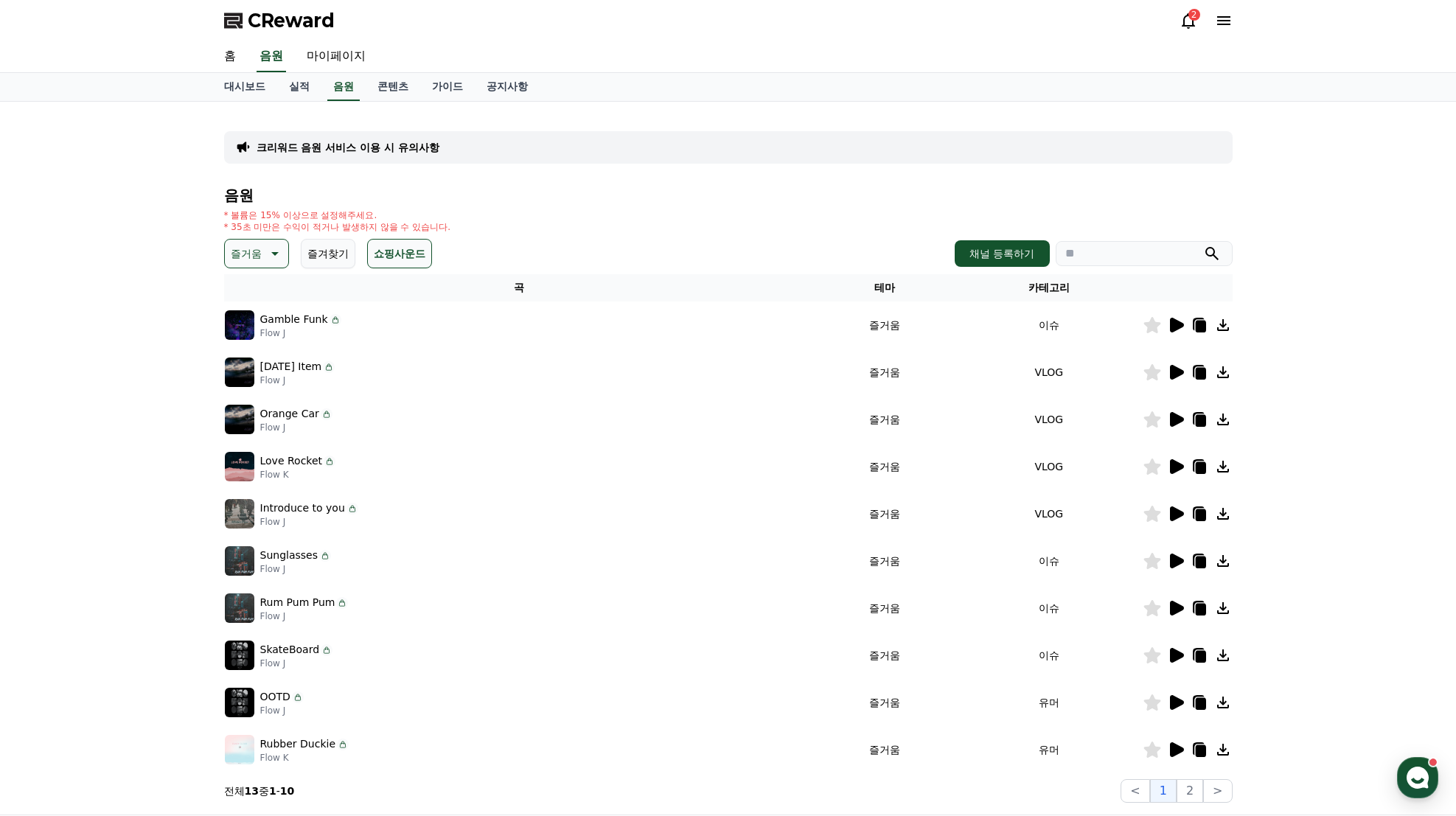
click at [1175, 324] on icon at bounding box center [1177, 325] width 14 height 15
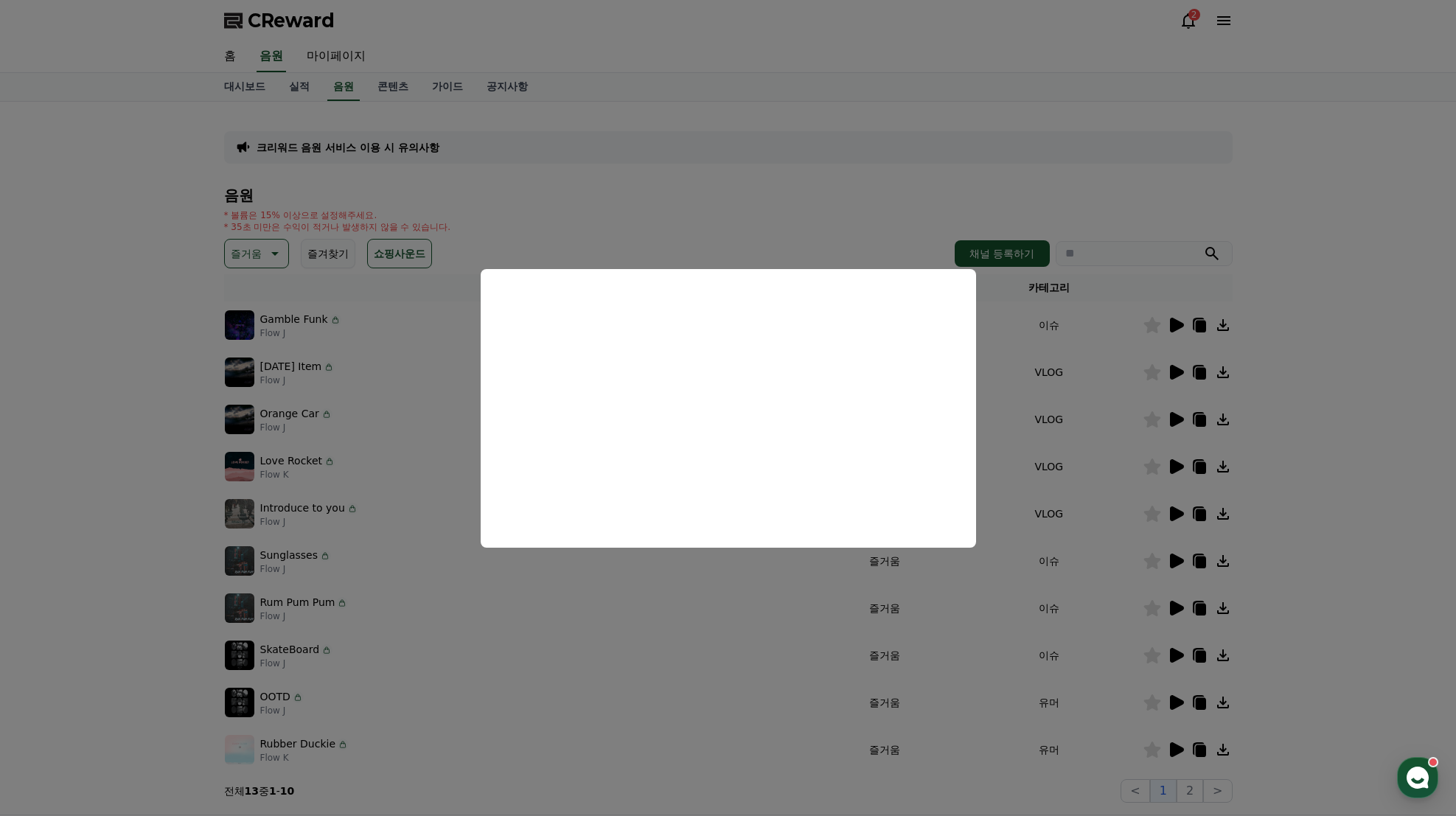
click at [1181, 371] on button "close modal" at bounding box center [728, 408] width 1456 height 816
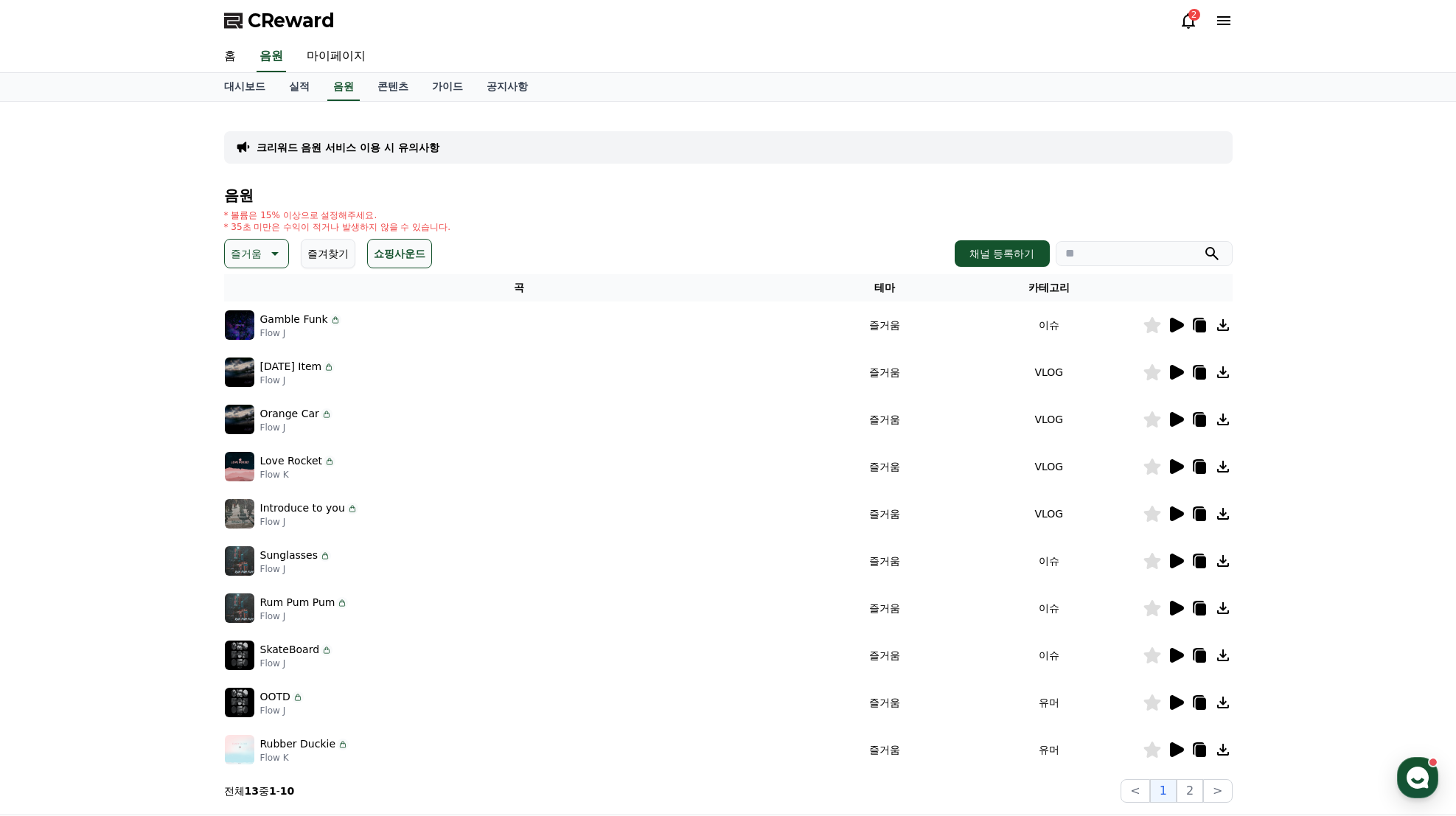
click at [1181, 371] on icon at bounding box center [1177, 372] width 14 height 15
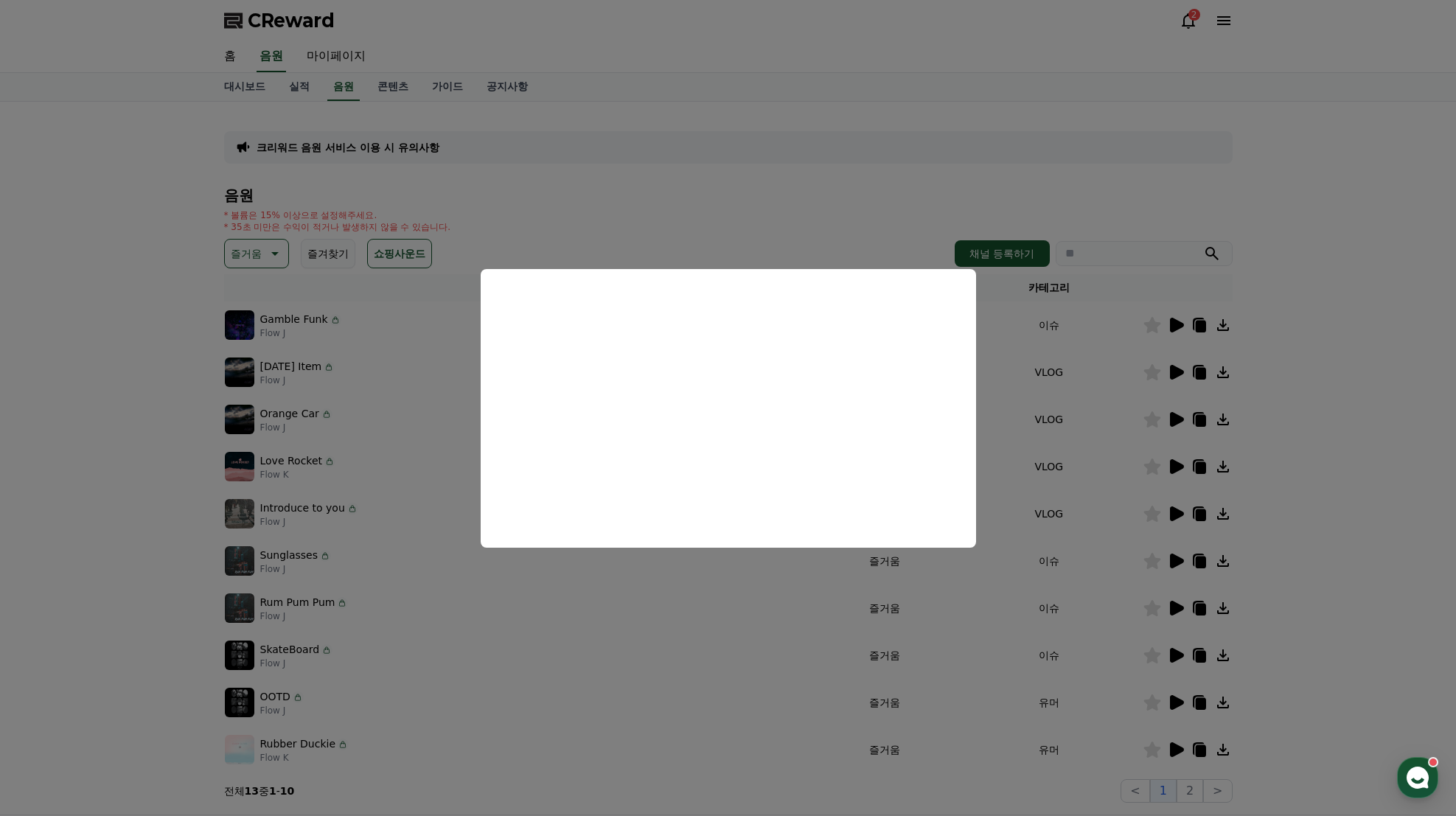
click at [1181, 422] on button "close modal" at bounding box center [728, 408] width 1456 height 816
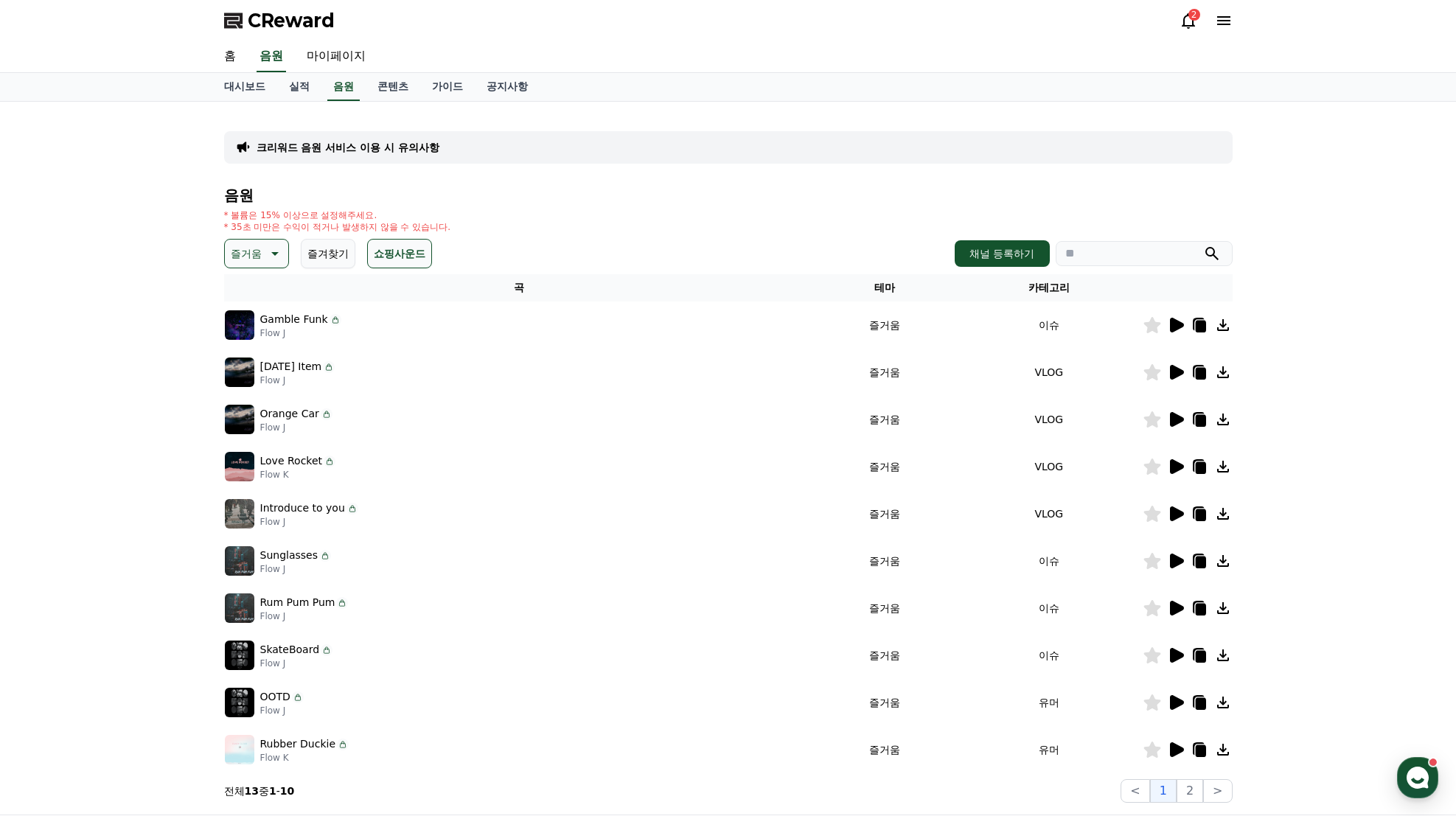
click at [1181, 422] on icon at bounding box center [1177, 419] width 14 height 15
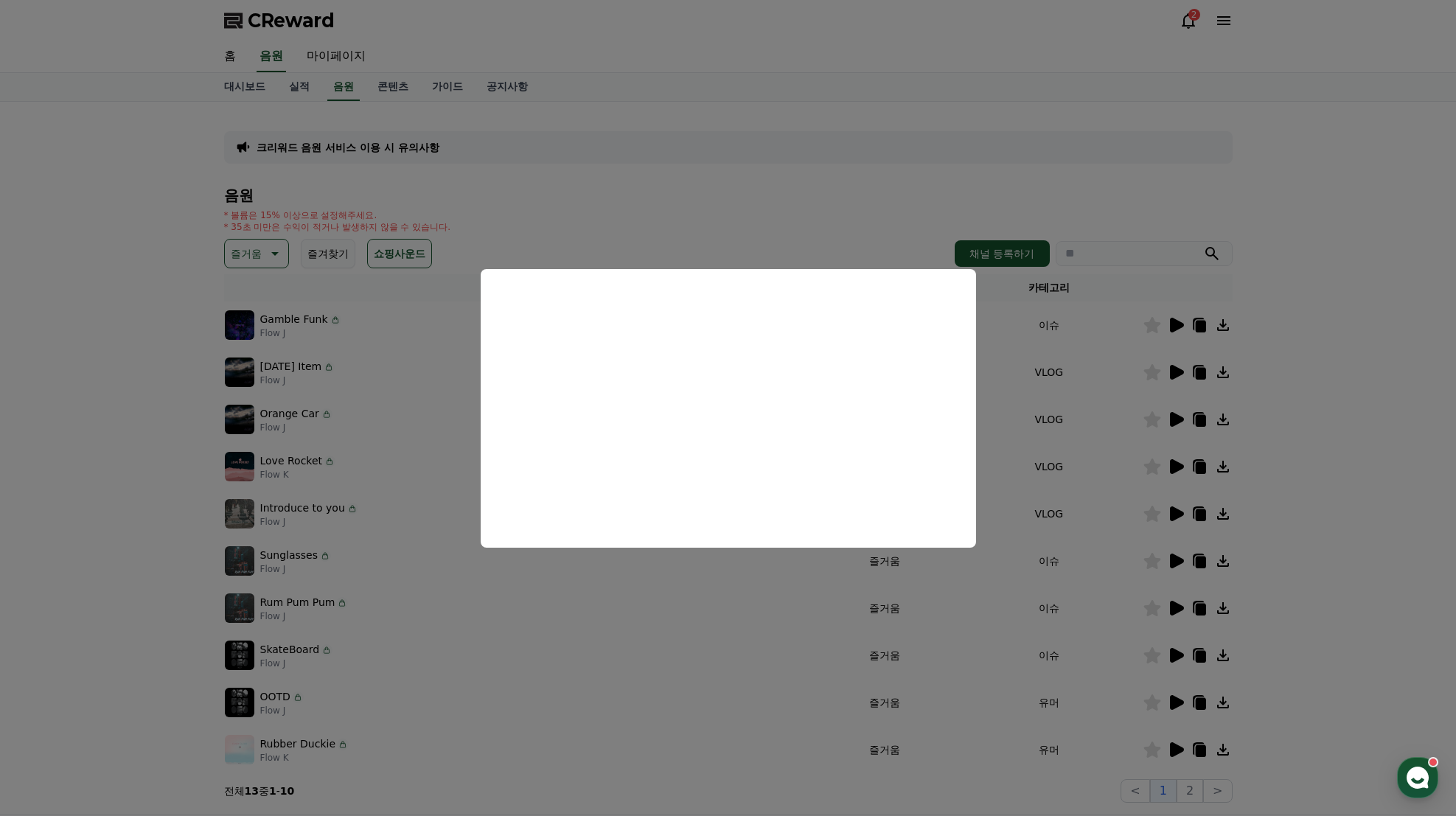
click at [1181, 466] on button "close modal" at bounding box center [728, 408] width 1456 height 816
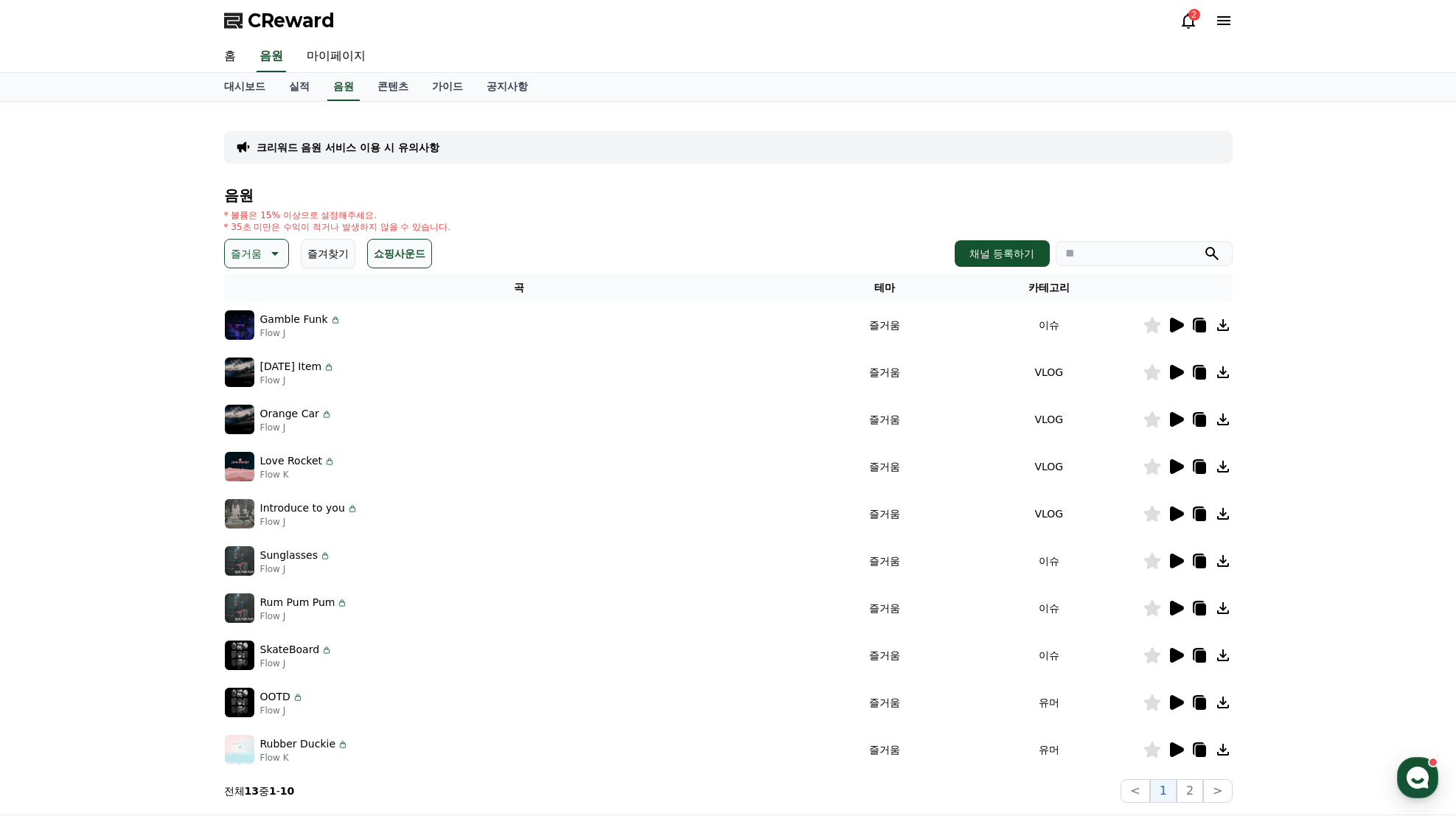
click at [1181, 466] on icon at bounding box center [1177, 467] width 14 height 15
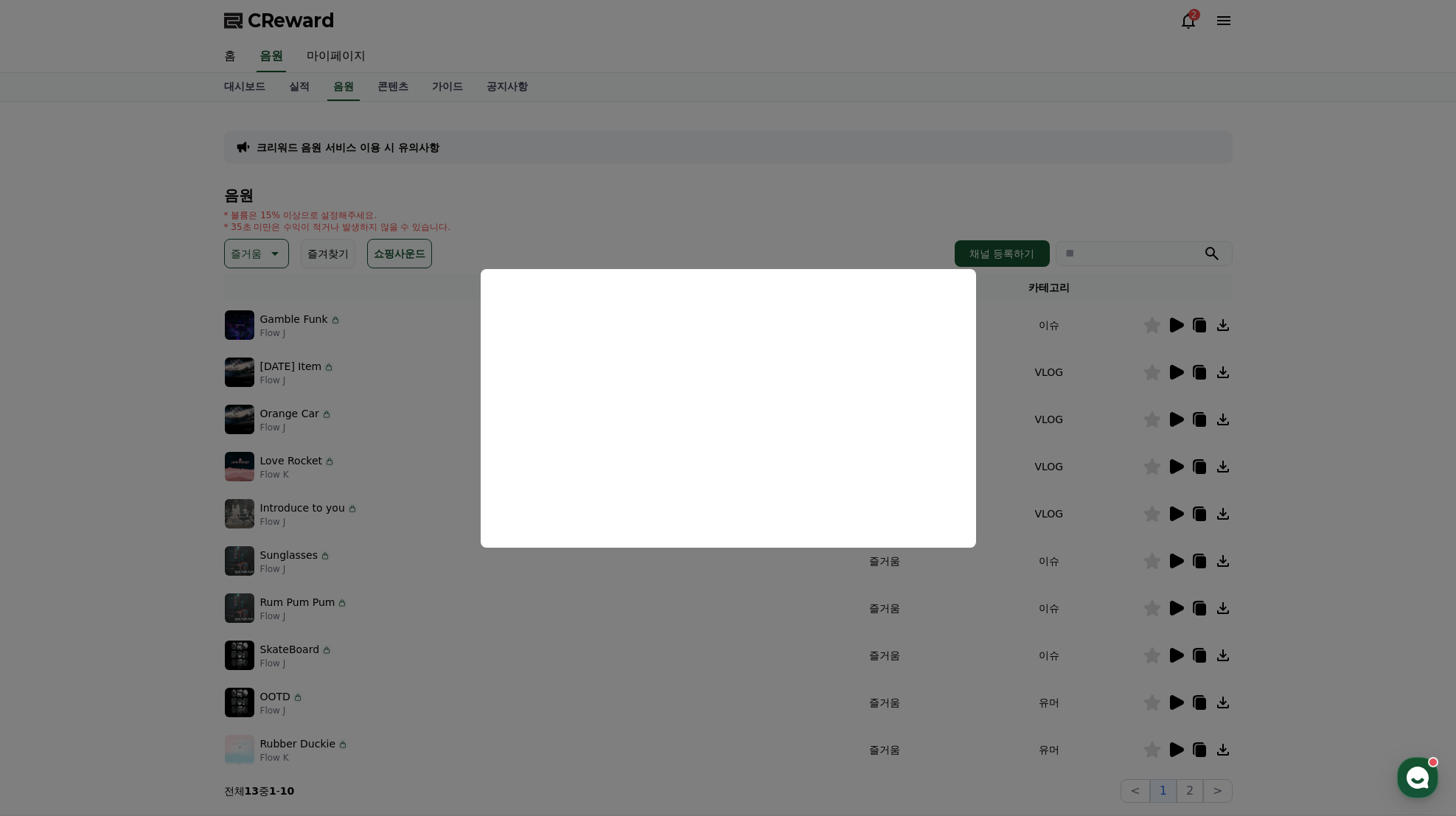
click at [1174, 649] on button "close modal" at bounding box center [728, 408] width 1456 height 816
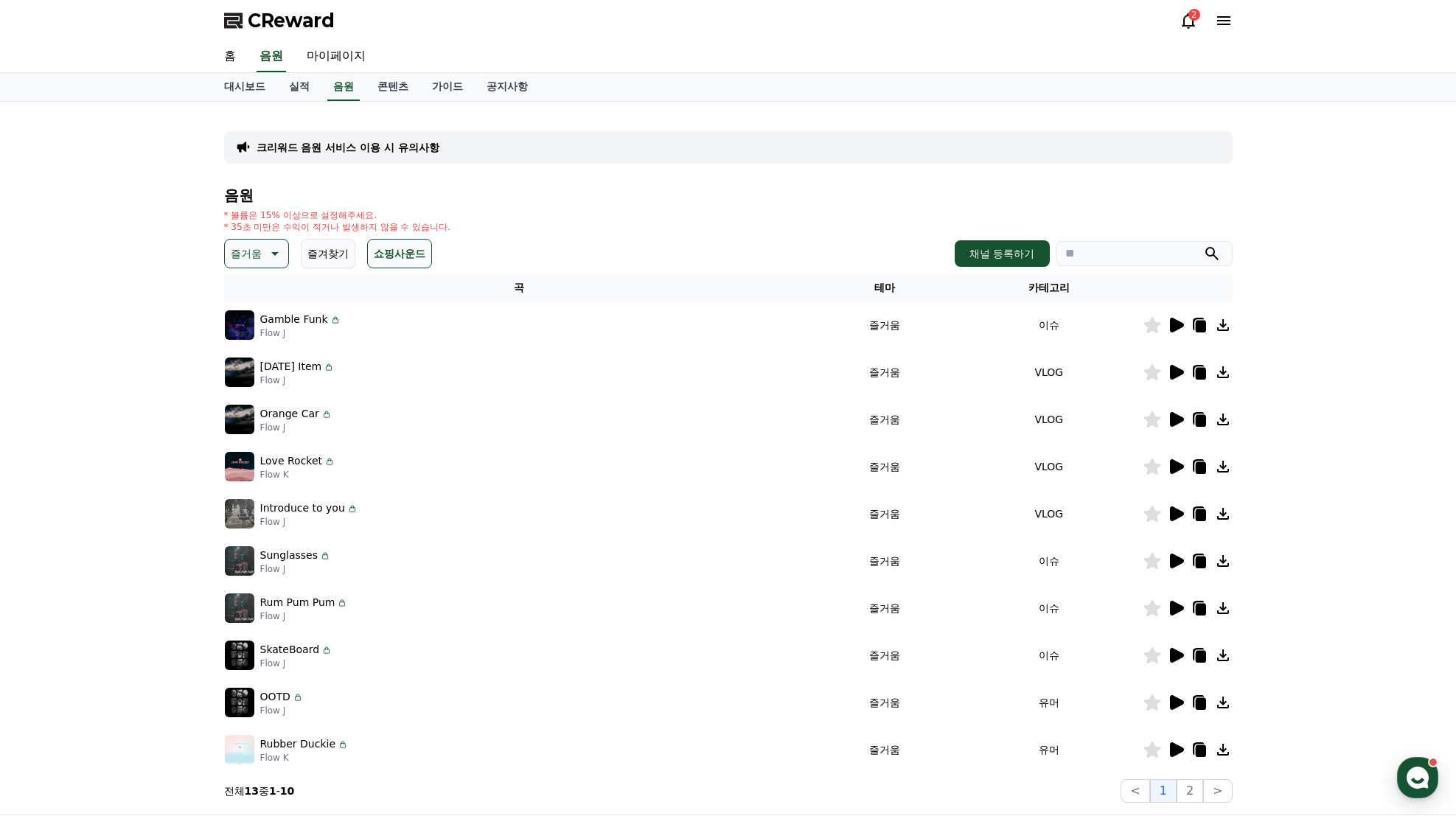
click at [1174, 649] on icon at bounding box center [1177, 655] width 14 height 15
